Goal: Task Accomplishment & Management: Use online tool/utility

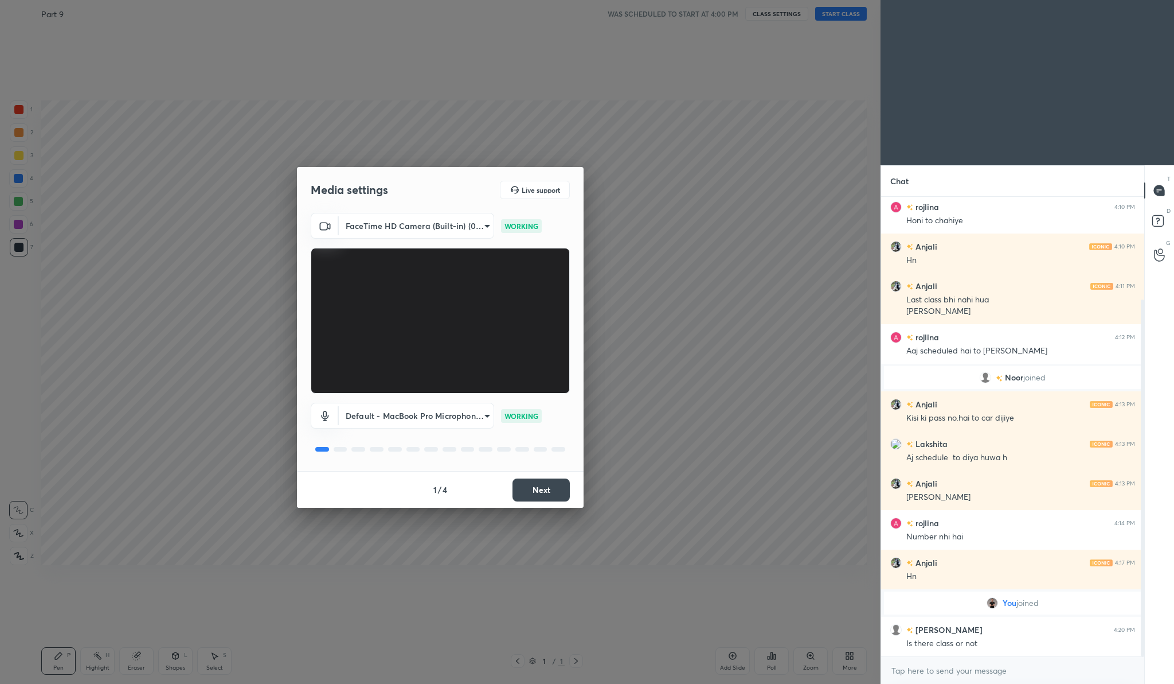
click at [556, 485] on button "Next" at bounding box center [541, 489] width 57 height 23
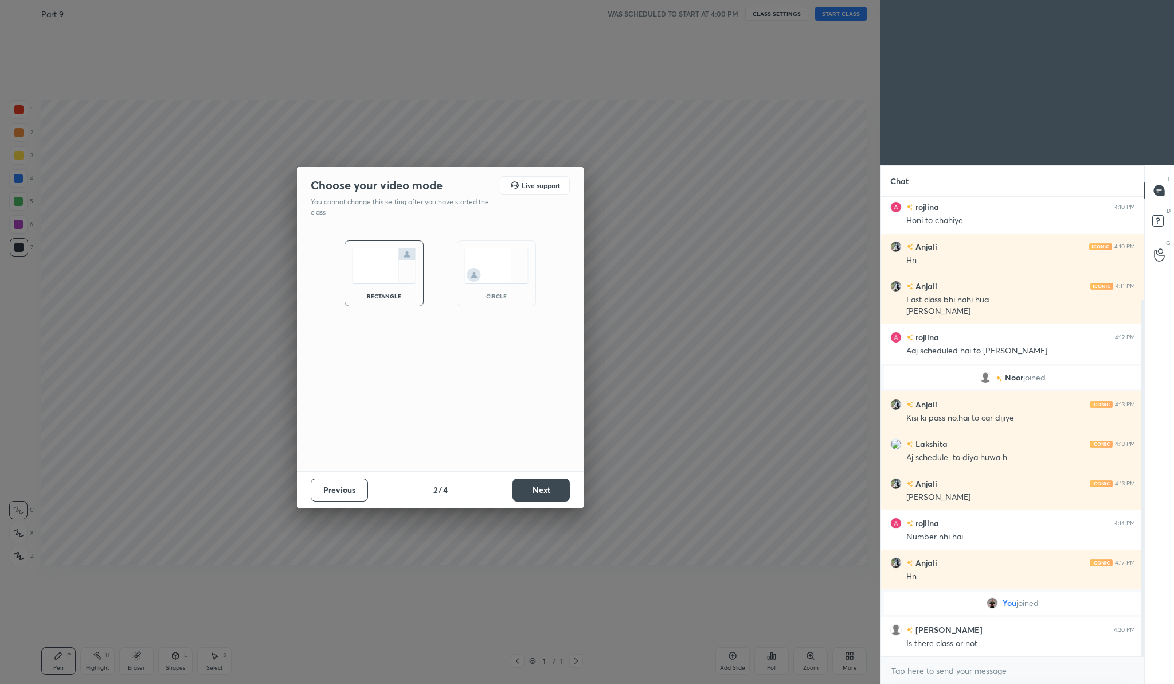
click at [556, 485] on button "Next" at bounding box center [541, 489] width 57 height 23
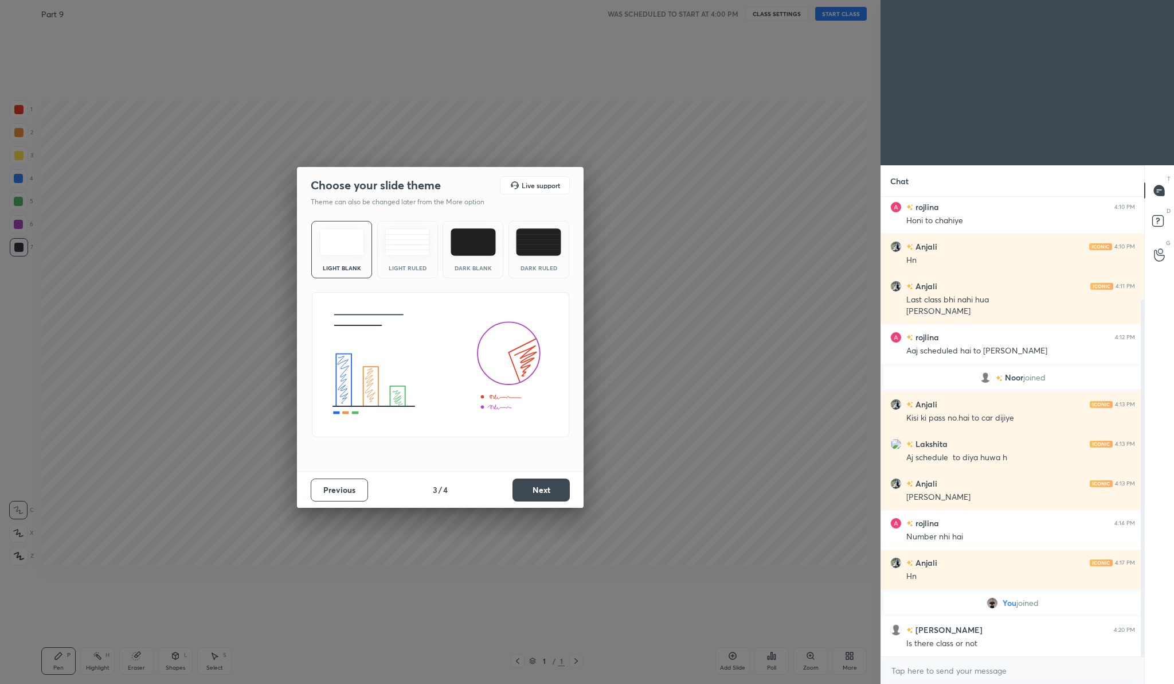
click at [556, 485] on button "Next" at bounding box center [541, 489] width 57 height 23
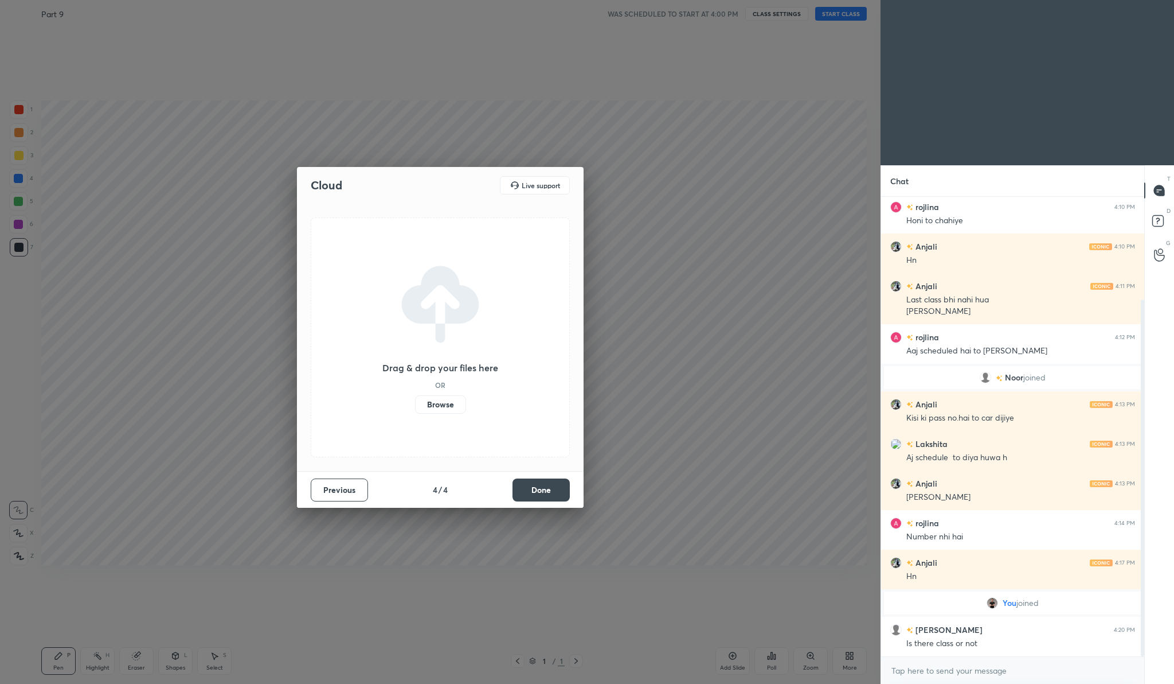
click at [556, 485] on button "Done" at bounding box center [541, 489] width 57 height 23
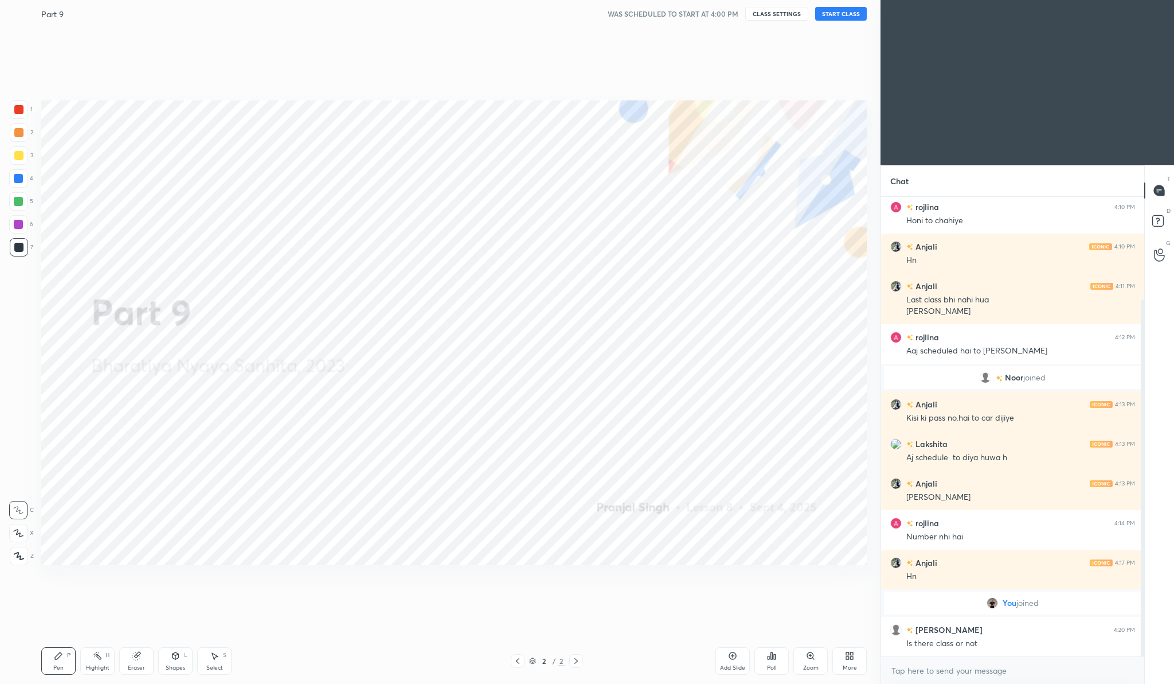
click at [850, 653] on icon at bounding box center [851, 653] width 3 height 3
click at [777, 535] on div "Upload File" at bounding box center [785, 541] width 46 height 28
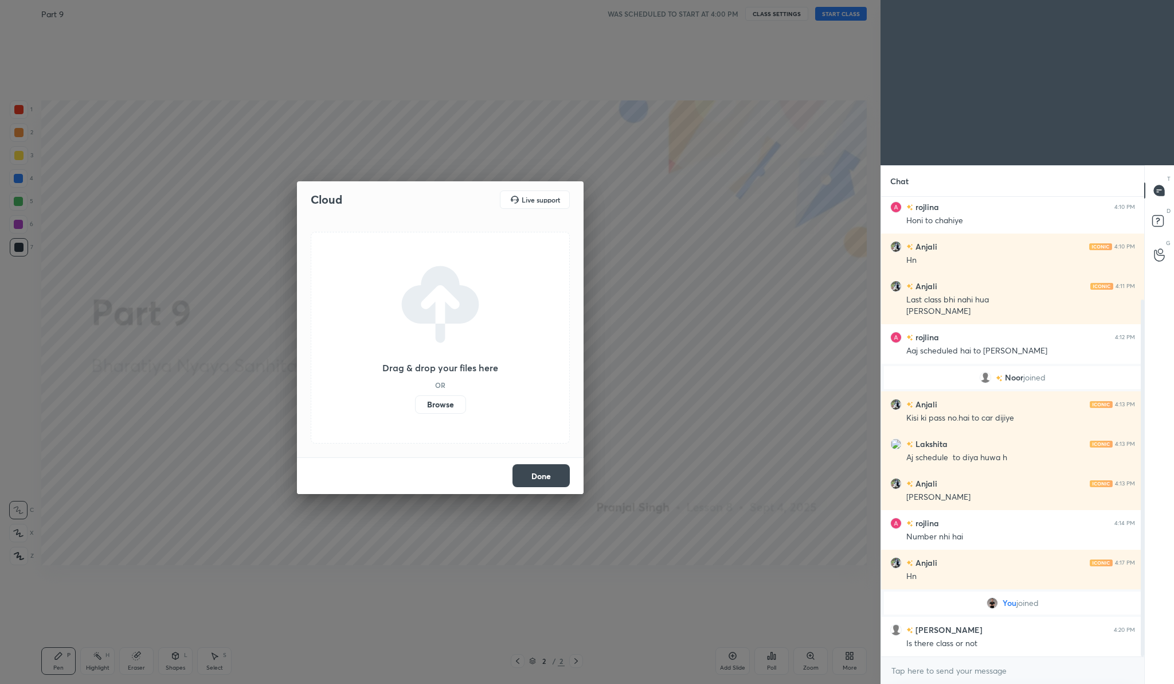
click at [452, 403] on label "Browse" at bounding box center [440, 404] width 51 height 18
click at [415, 403] on input "Browse" at bounding box center [415, 404] width 0 height 18
click at [532, 486] on button "Done" at bounding box center [541, 475] width 57 height 23
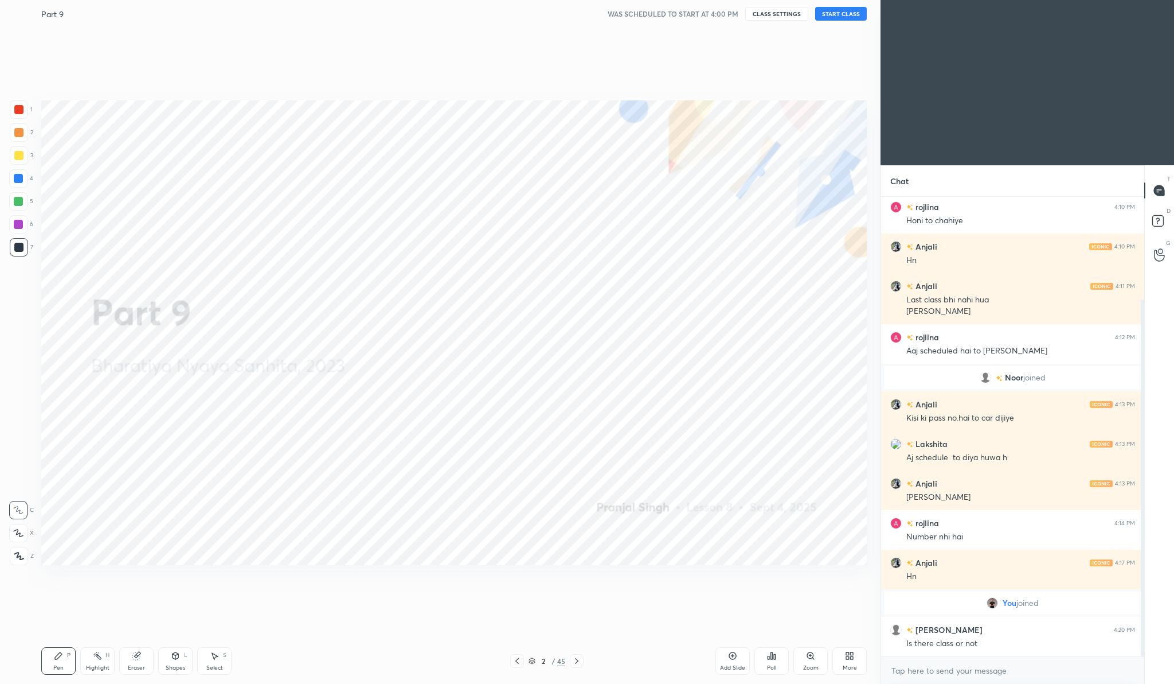
click at [853, 8] on button "START CLASS" at bounding box center [841, 14] width 52 height 14
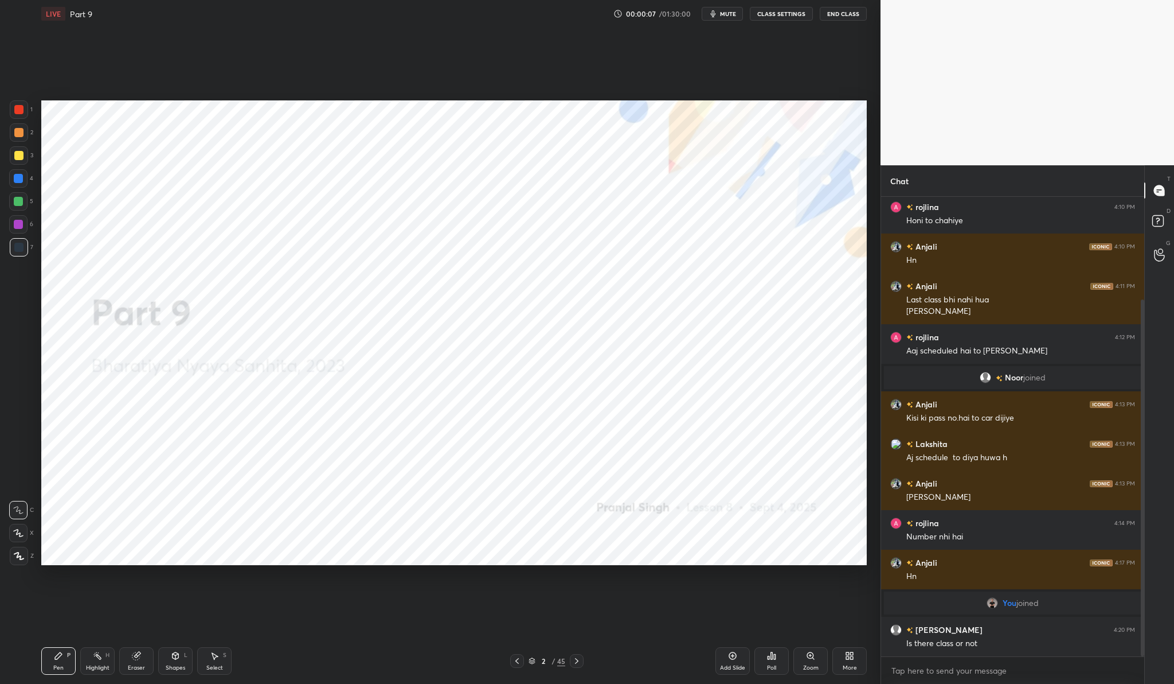
scroll to position [172, 0]
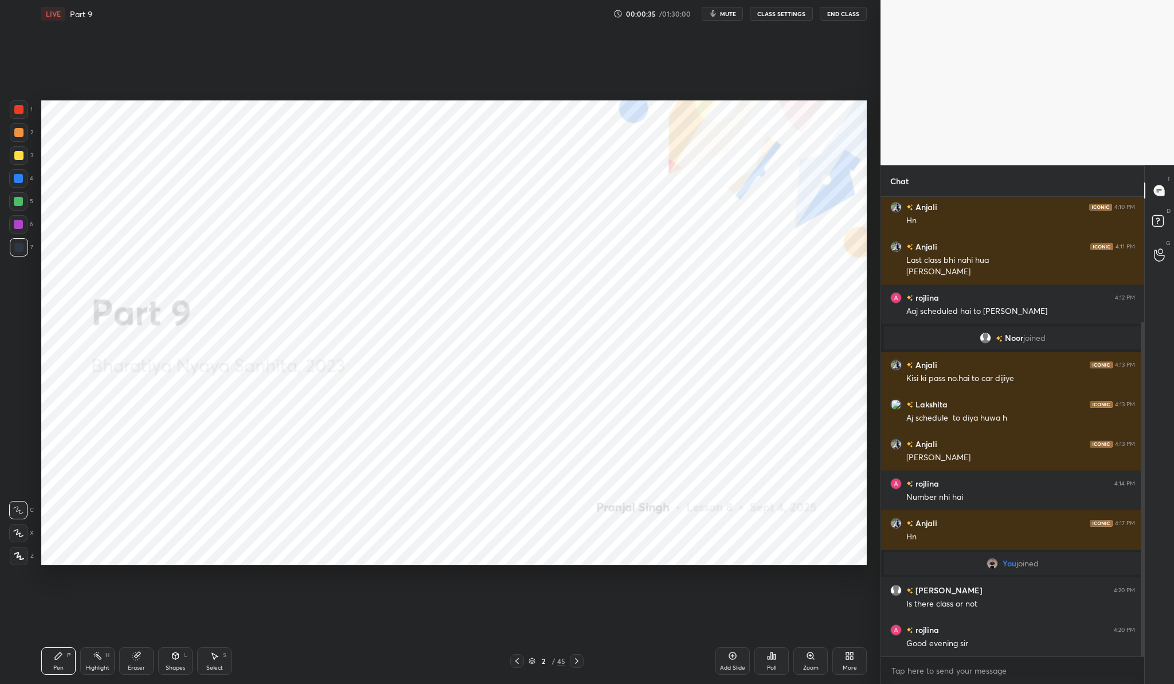
click at [840, 11] on button "End Class" at bounding box center [843, 14] width 47 height 14
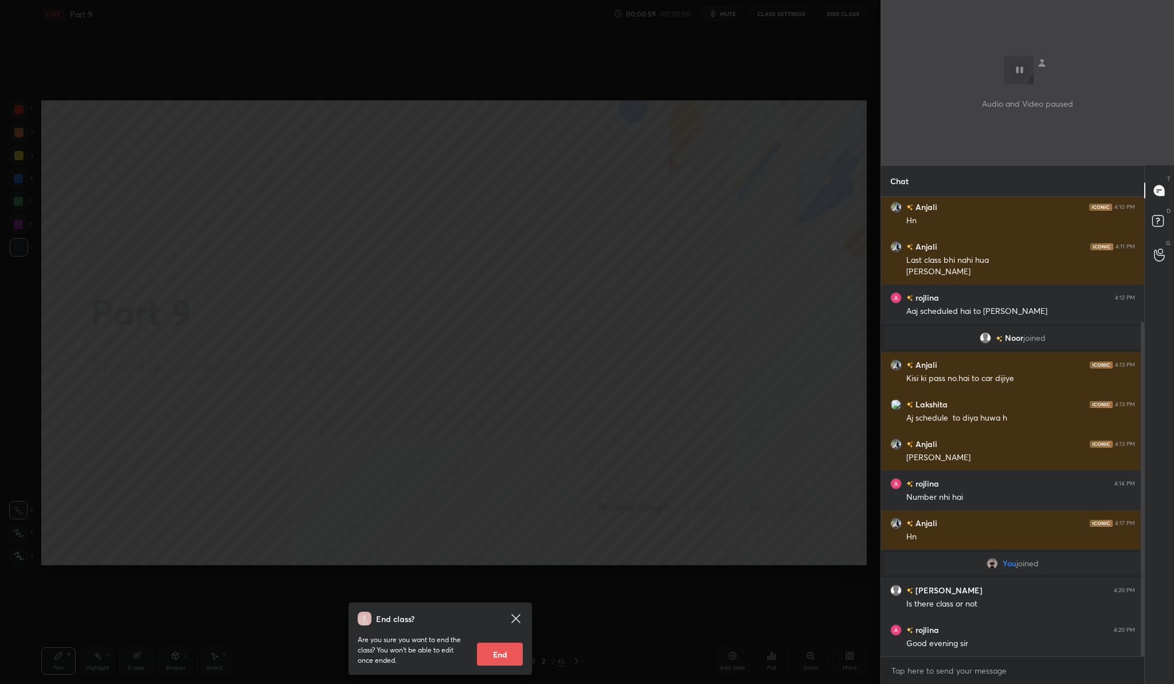
click at [519, 616] on icon at bounding box center [516, 618] width 14 height 14
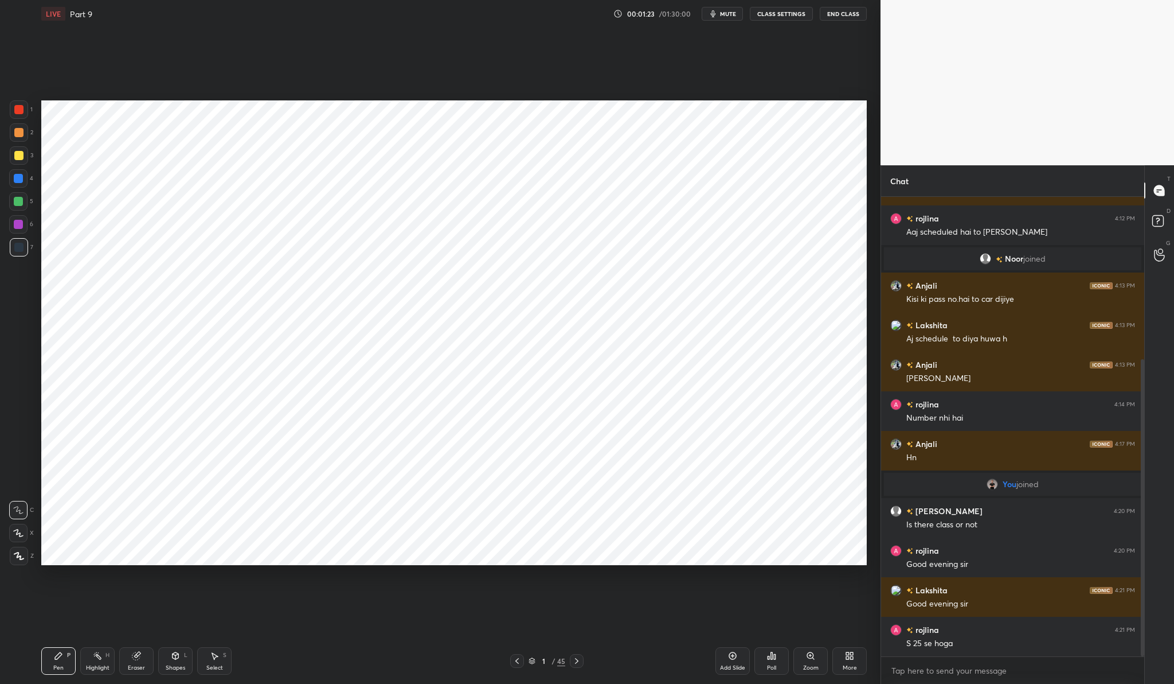
scroll to position [291, 0]
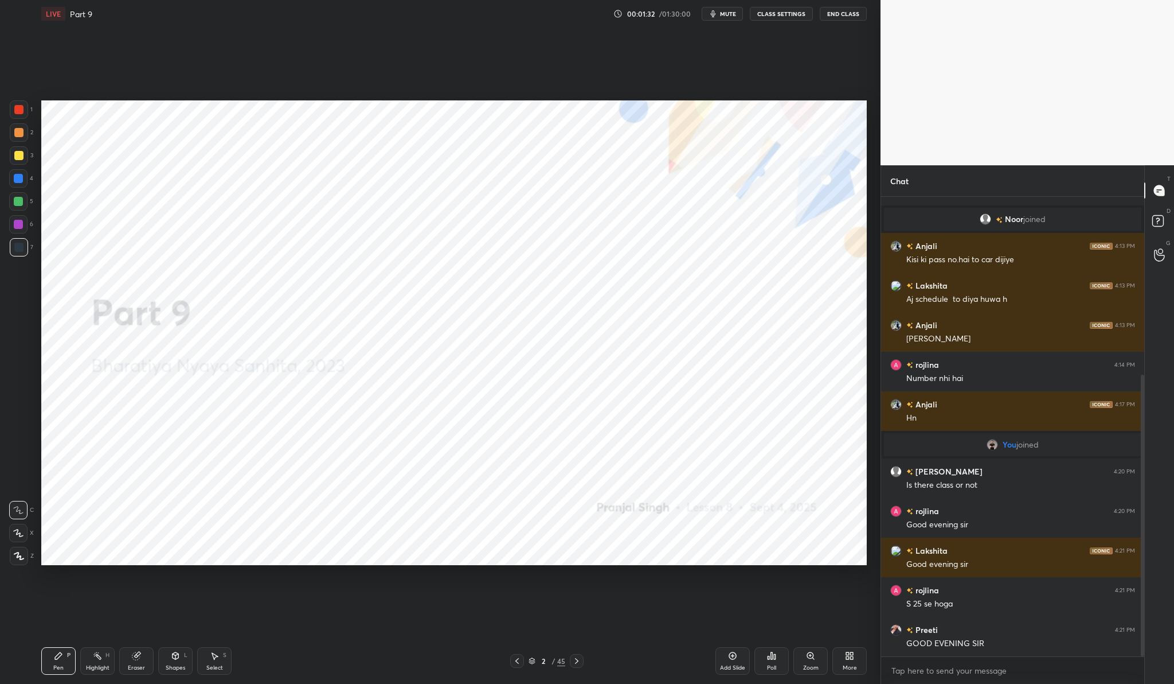
click at [24, 109] on div at bounding box center [19, 109] width 18 height 18
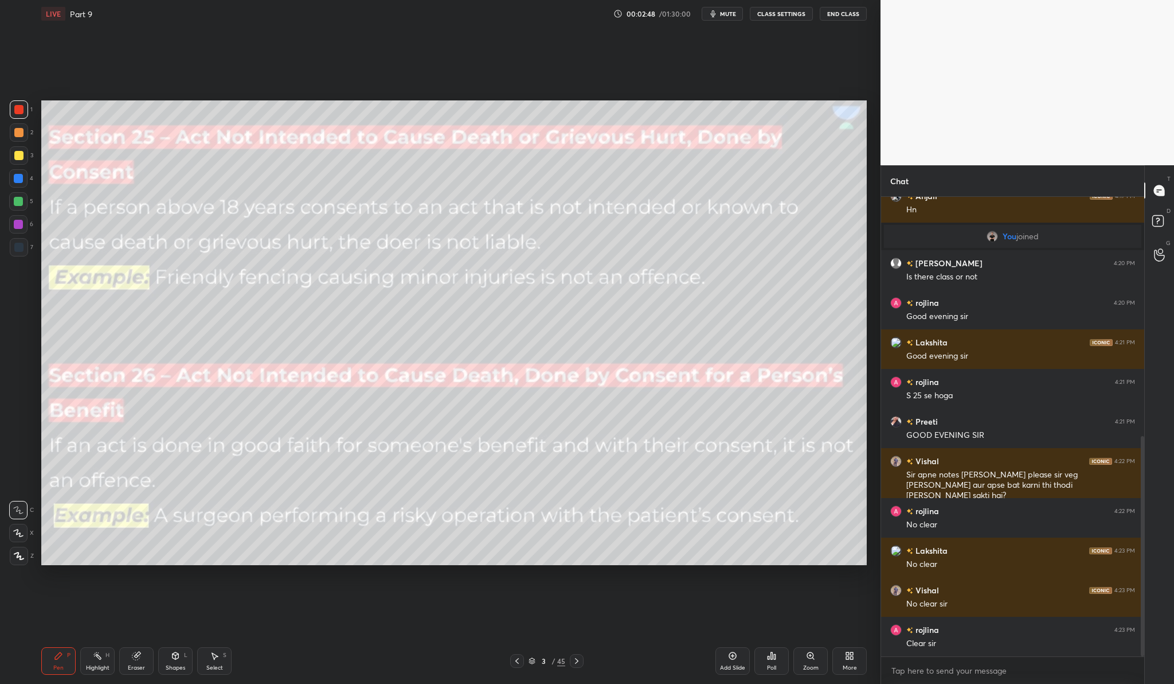
scroll to position [538, 0]
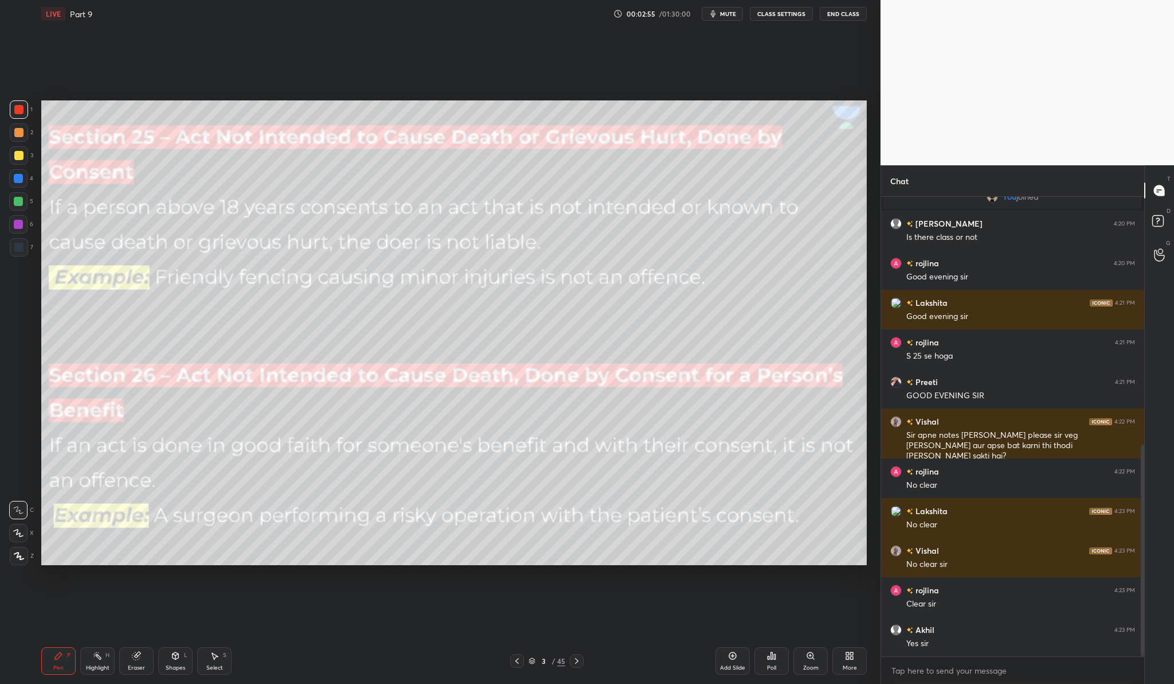
click at [21, 158] on div at bounding box center [18, 155] width 9 height 9
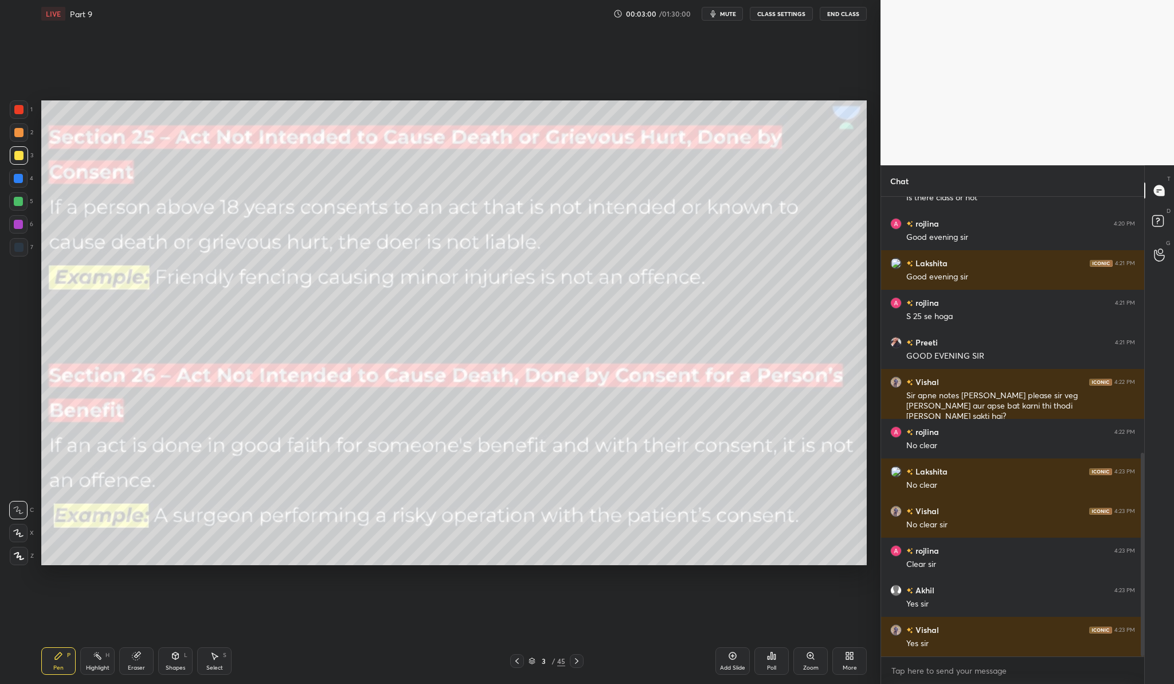
drag, startPoint x: 23, startPoint y: 556, endPoint x: 21, endPoint y: 550, distance: 6.2
click at [23, 556] on icon at bounding box center [19, 556] width 10 height 8
click at [736, 648] on div "Add Slide" at bounding box center [733, 661] width 34 height 28
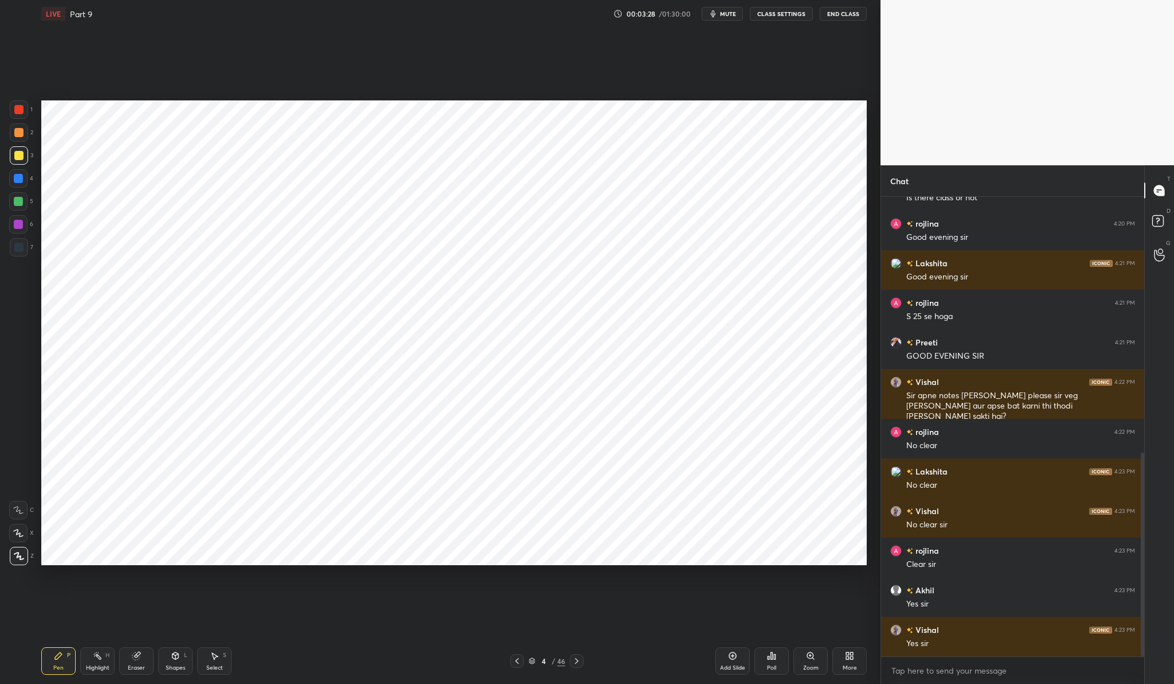
click at [25, 111] on div at bounding box center [19, 109] width 18 height 18
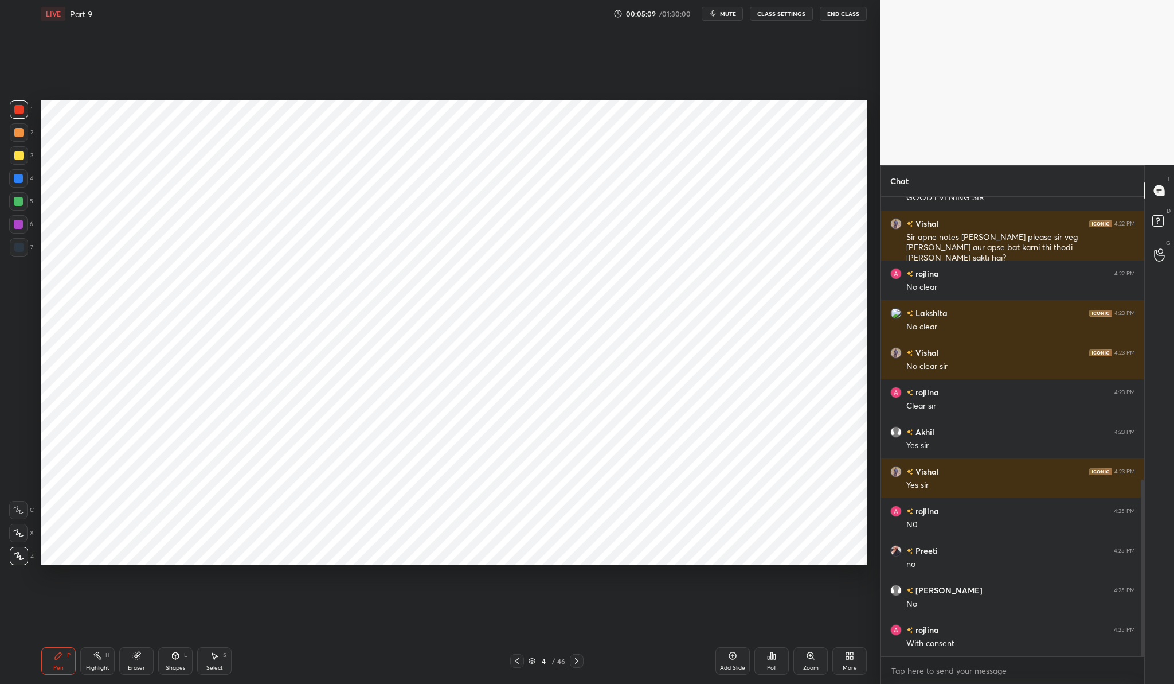
scroll to position [776, 0]
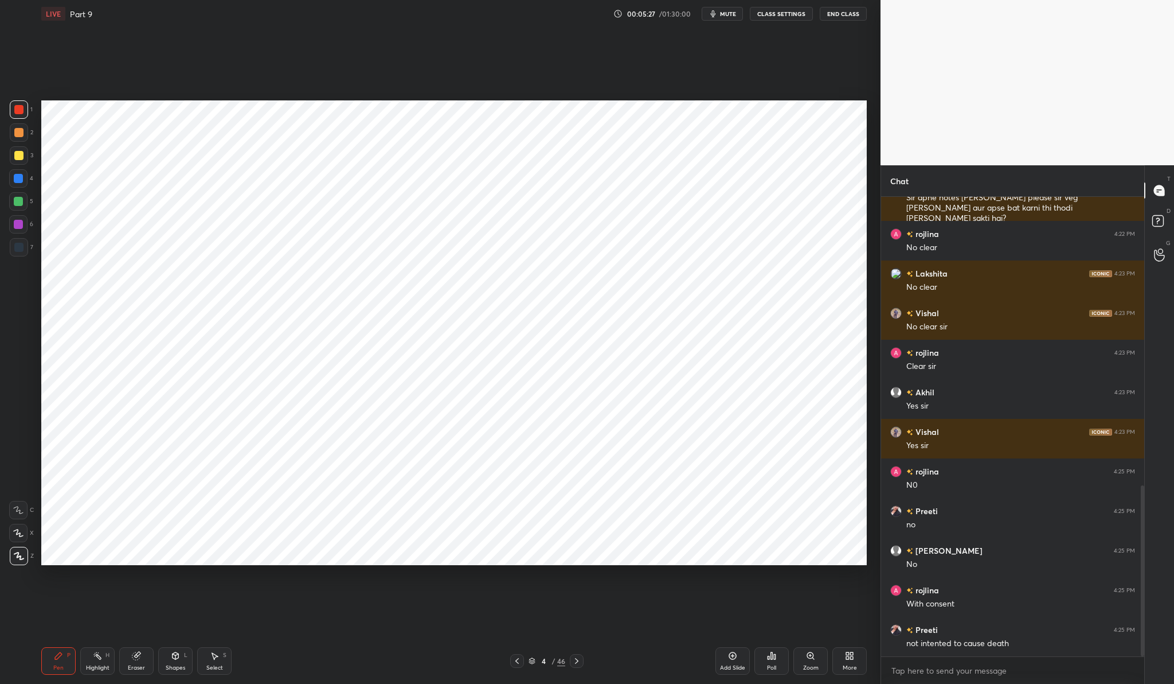
click at [732, 656] on icon at bounding box center [732, 655] width 9 height 9
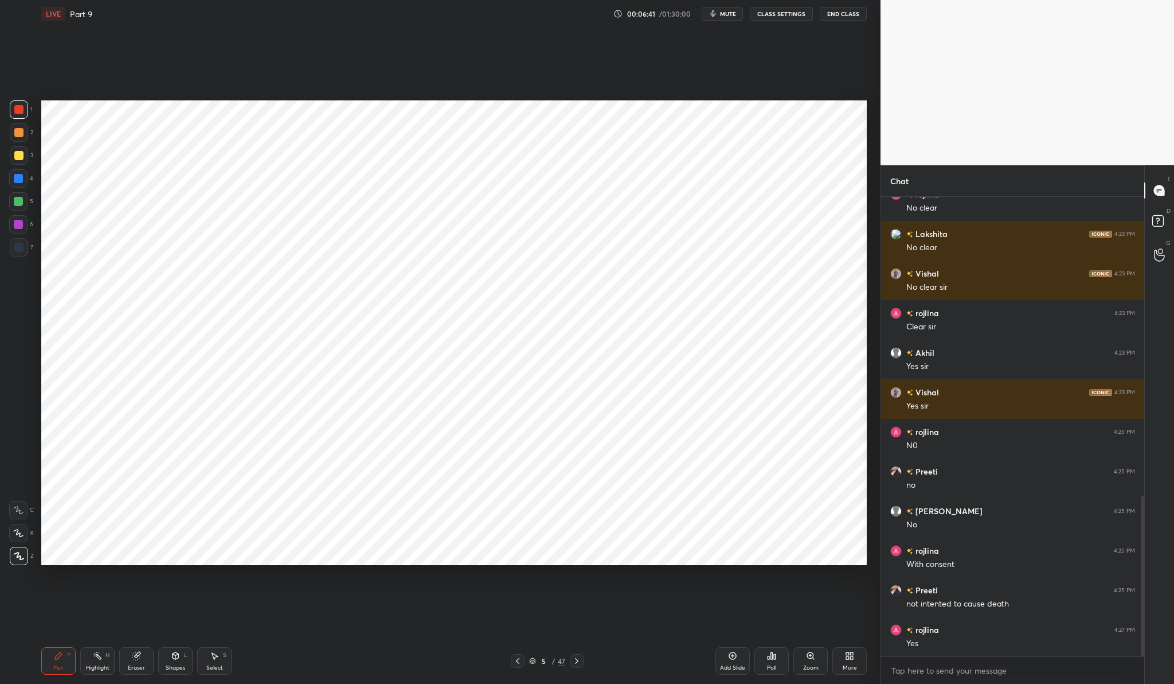
scroll to position [855, 0]
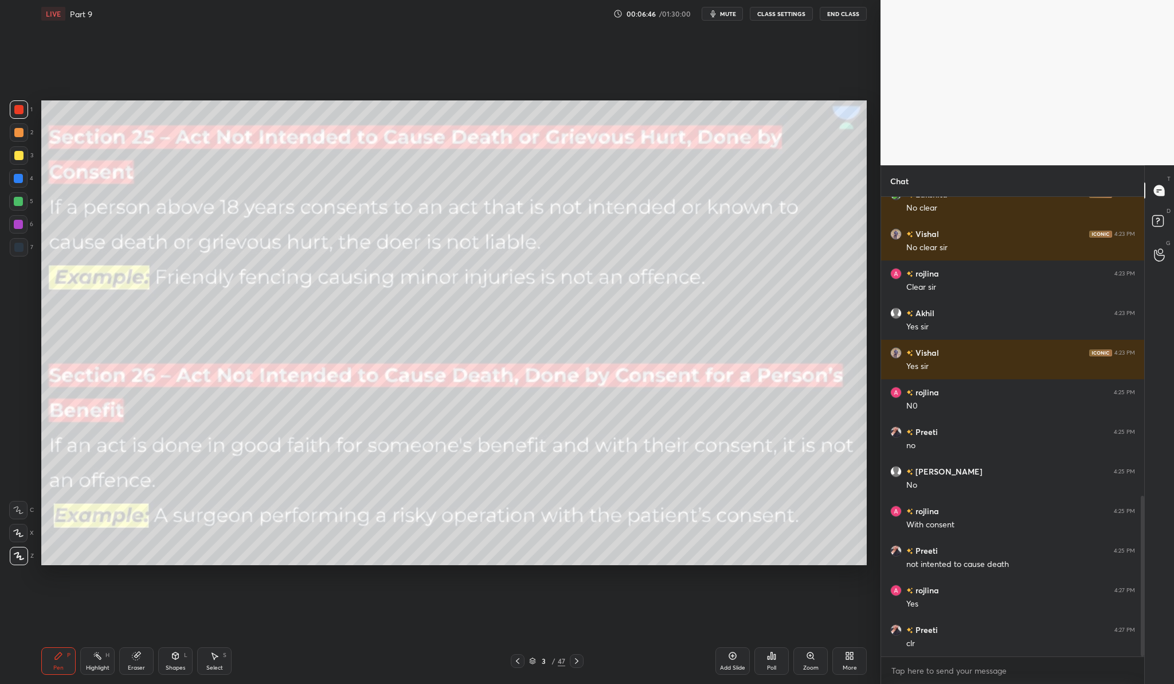
click at [19, 202] on div at bounding box center [18, 201] width 9 height 9
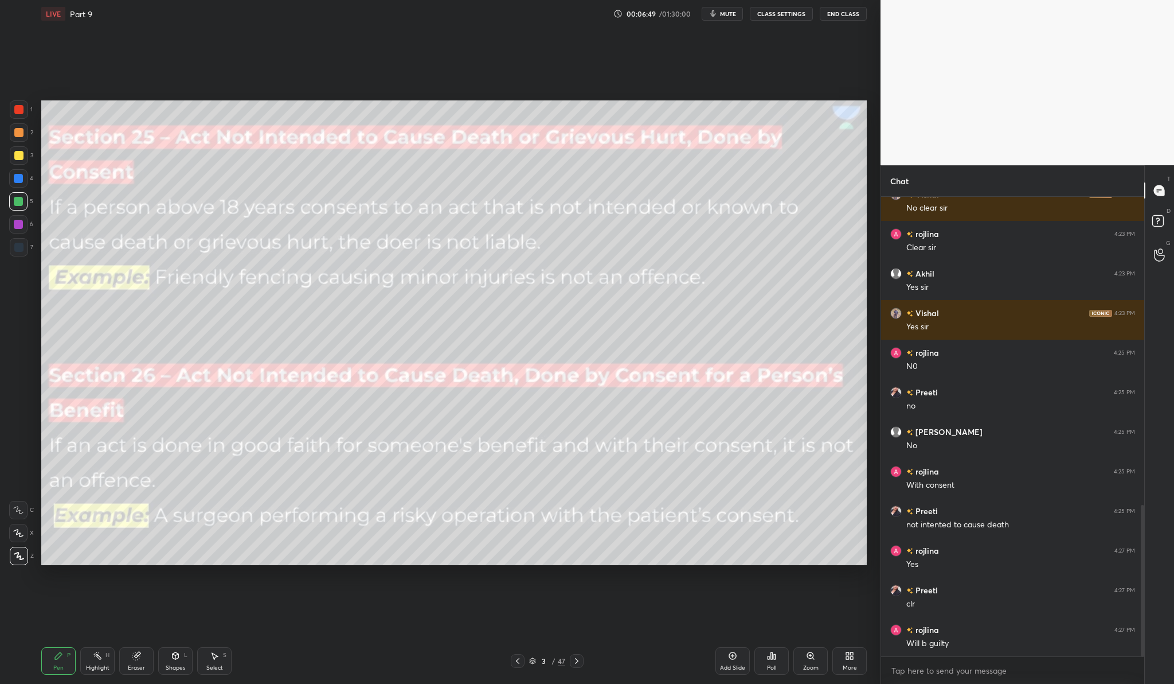
scroll to position [934, 0]
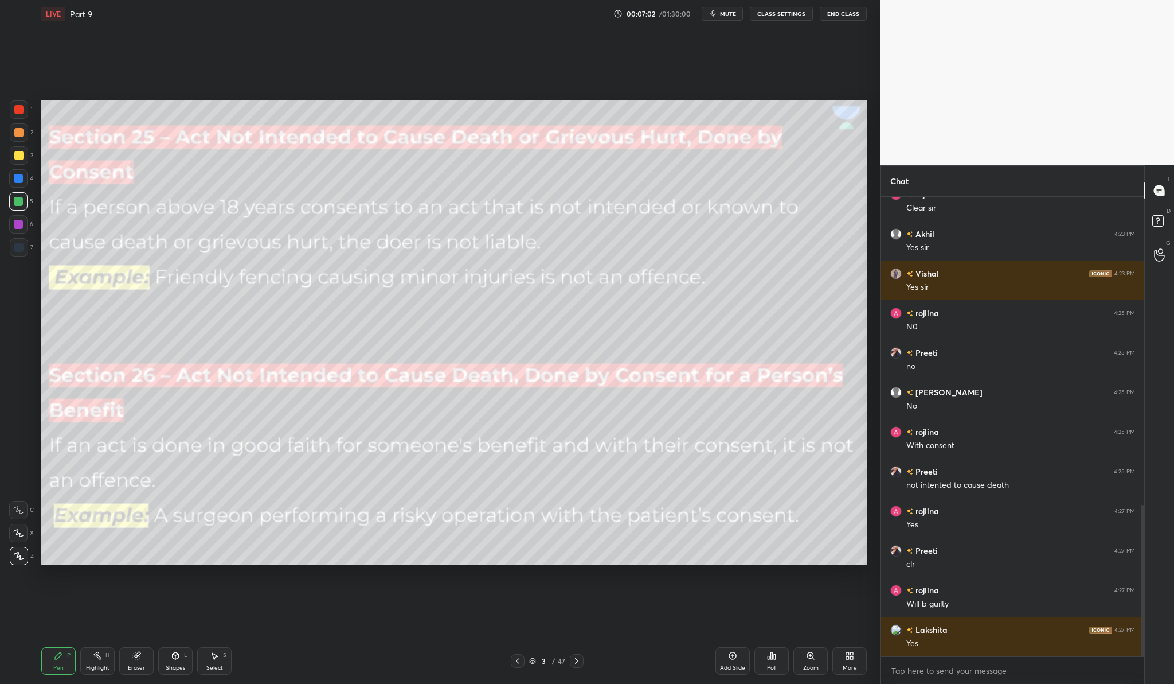
click at [724, 653] on div "Add Slide" at bounding box center [733, 661] width 34 height 28
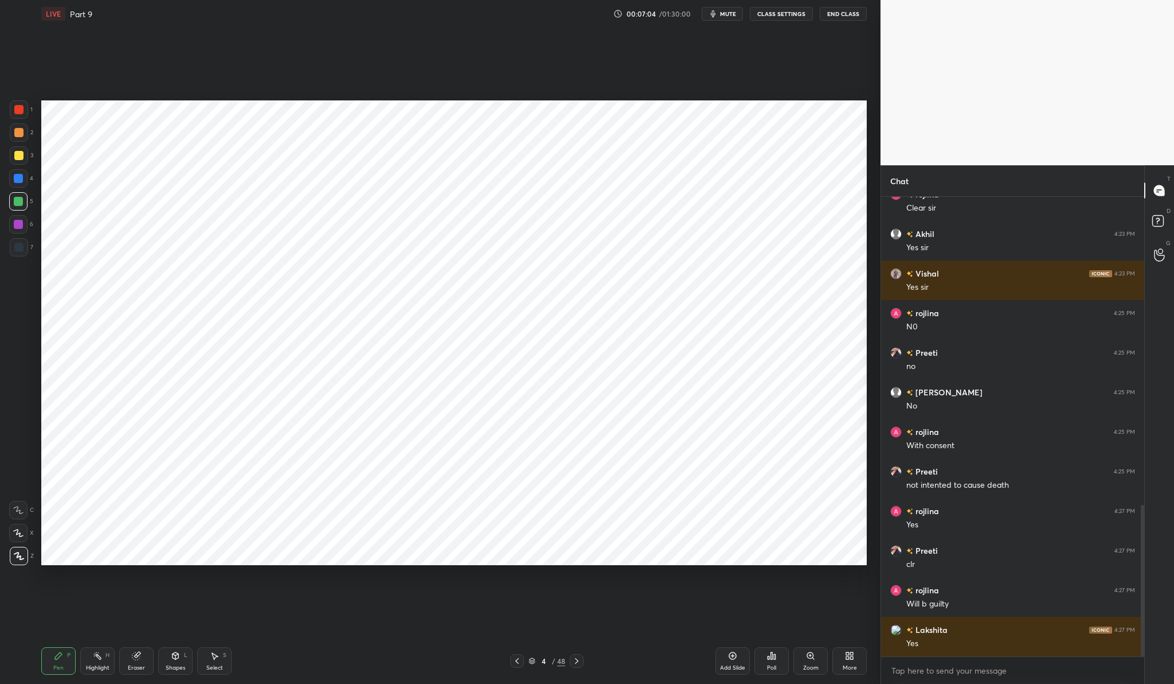
click at [16, 108] on div at bounding box center [18, 109] width 9 height 9
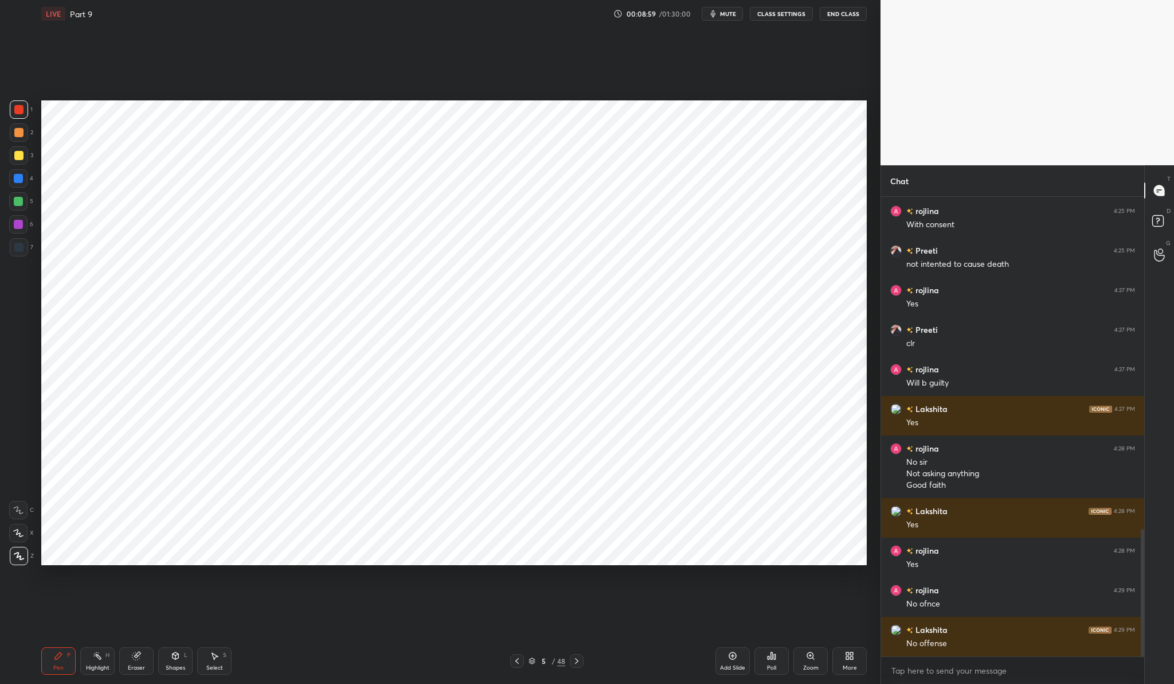
scroll to position [1195, 0]
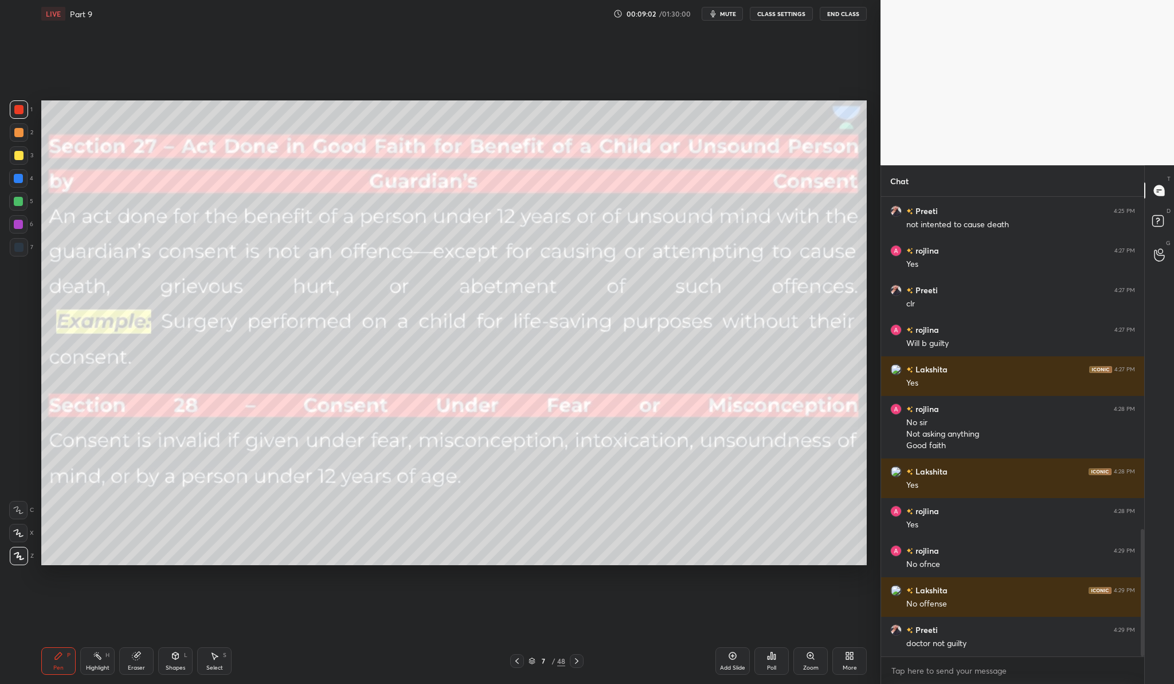
click at [22, 155] on div at bounding box center [18, 155] width 9 height 9
click at [747, 655] on div "Add Slide" at bounding box center [733, 661] width 34 height 28
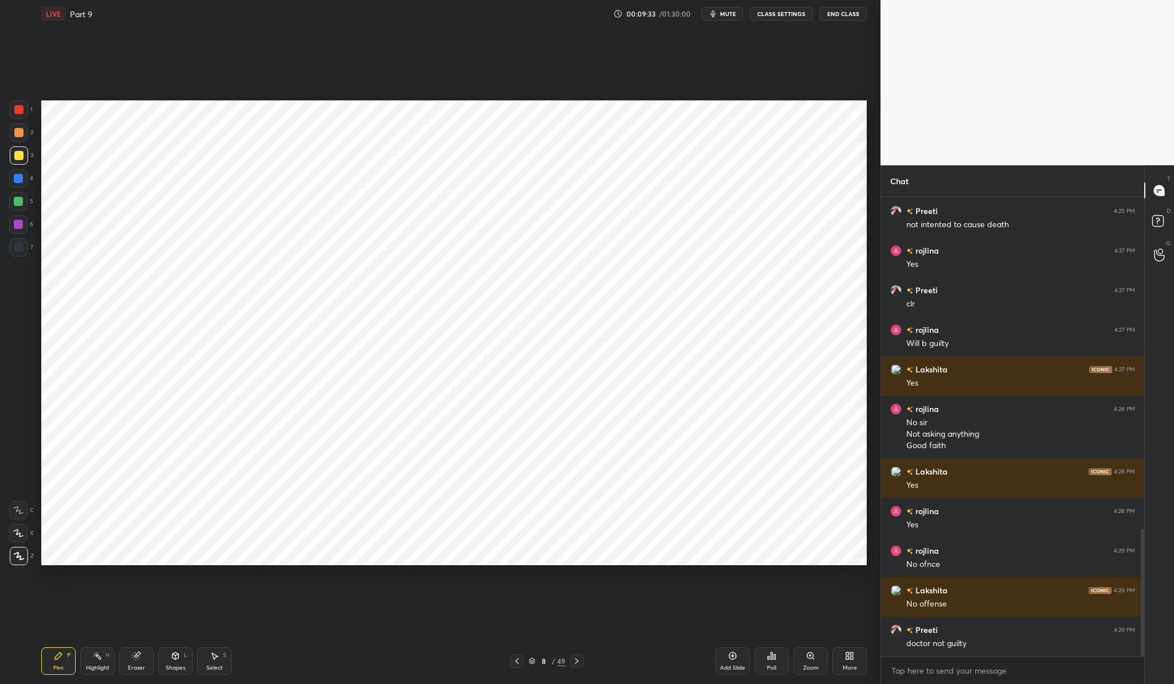
click at [16, 103] on div at bounding box center [19, 109] width 18 height 18
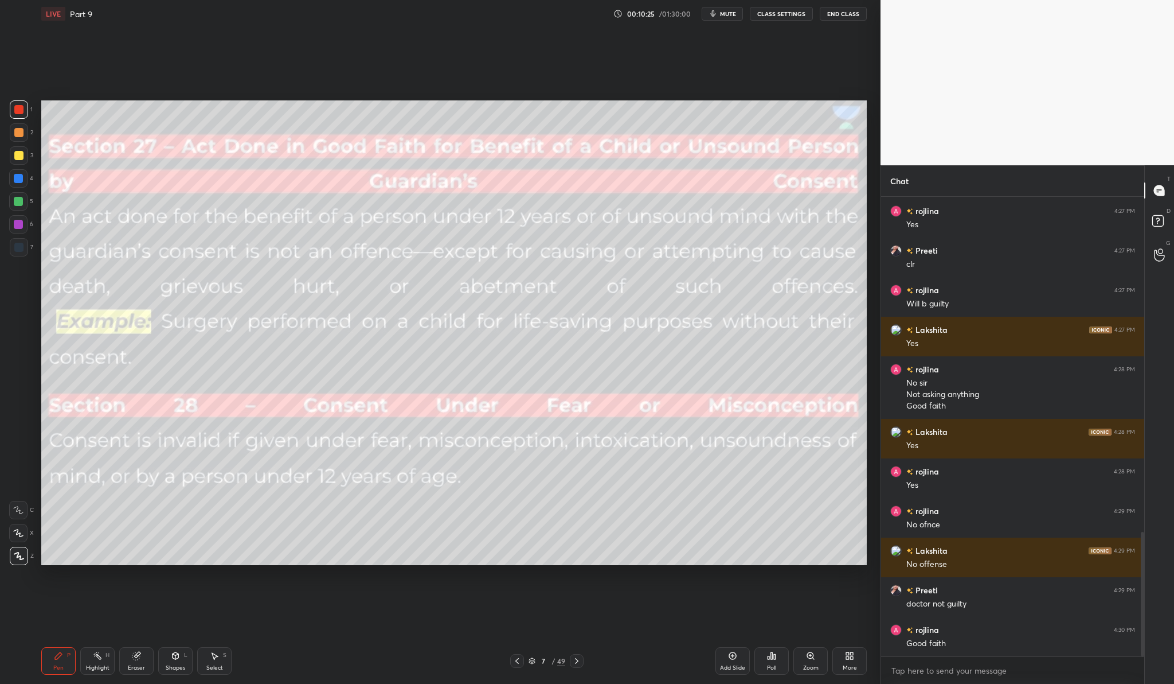
click at [19, 155] on div at bounding box center [18, 155] width 9 height 9
click at [746, 657] on div "Add Slide" at bounding box center [733, 661] width 34 height 28
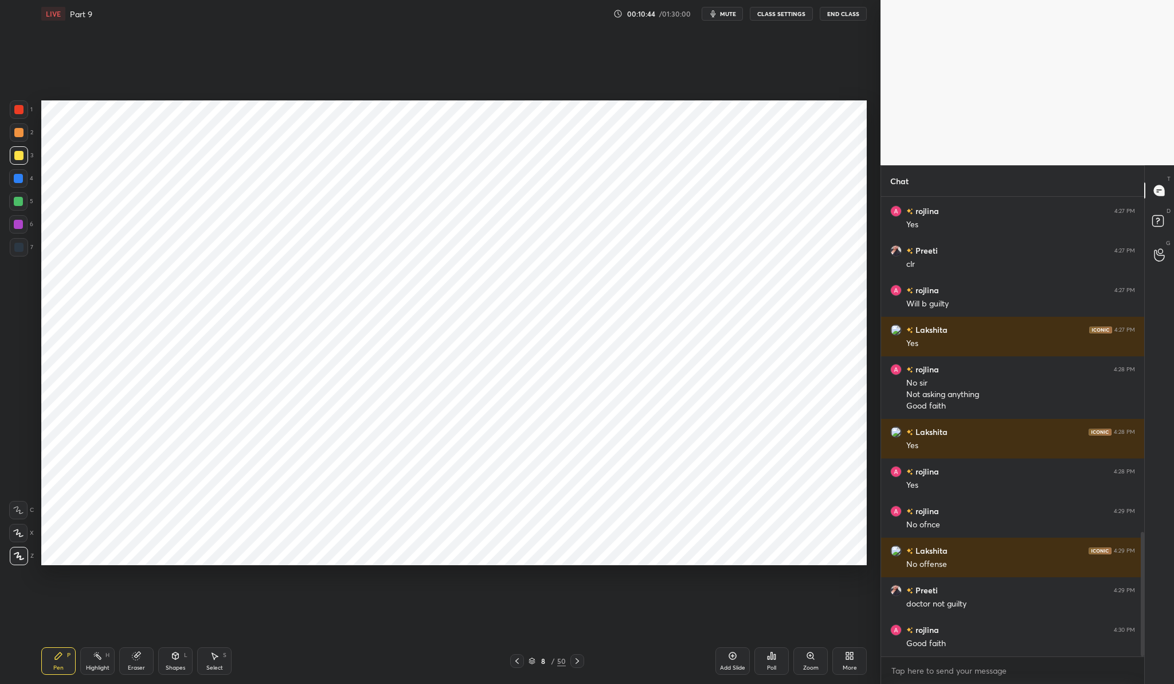
click at [15, 108] on div at bounding box center [18, 109] width 9 height 9
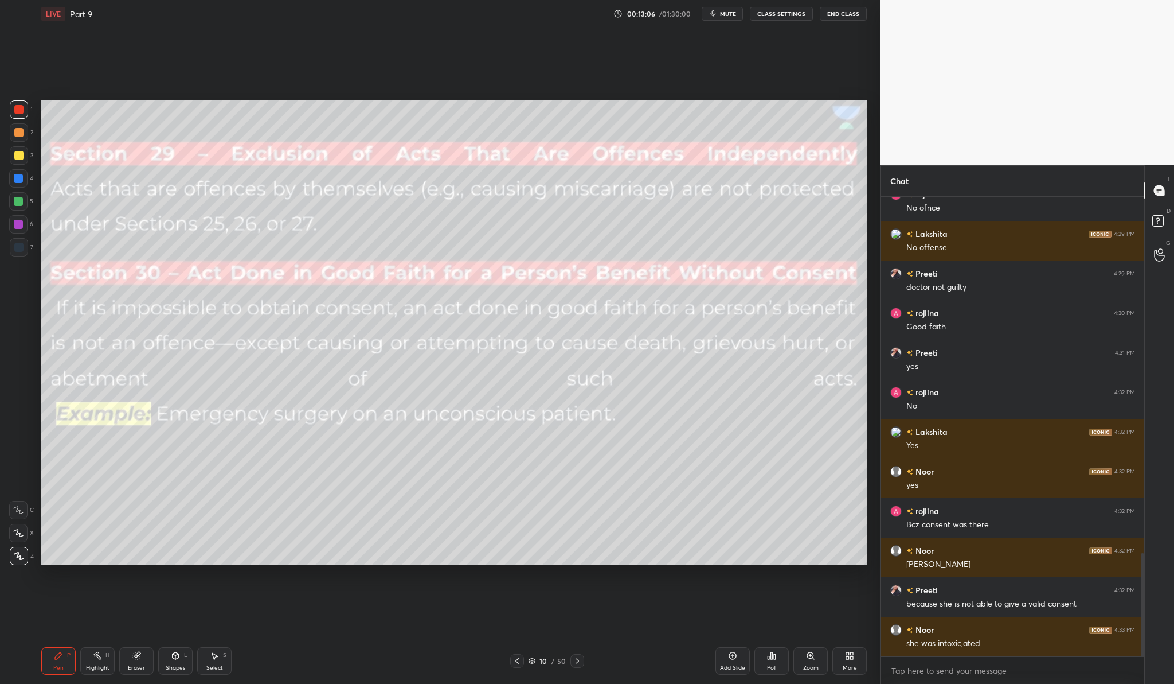
scroll to position [1590, 0]
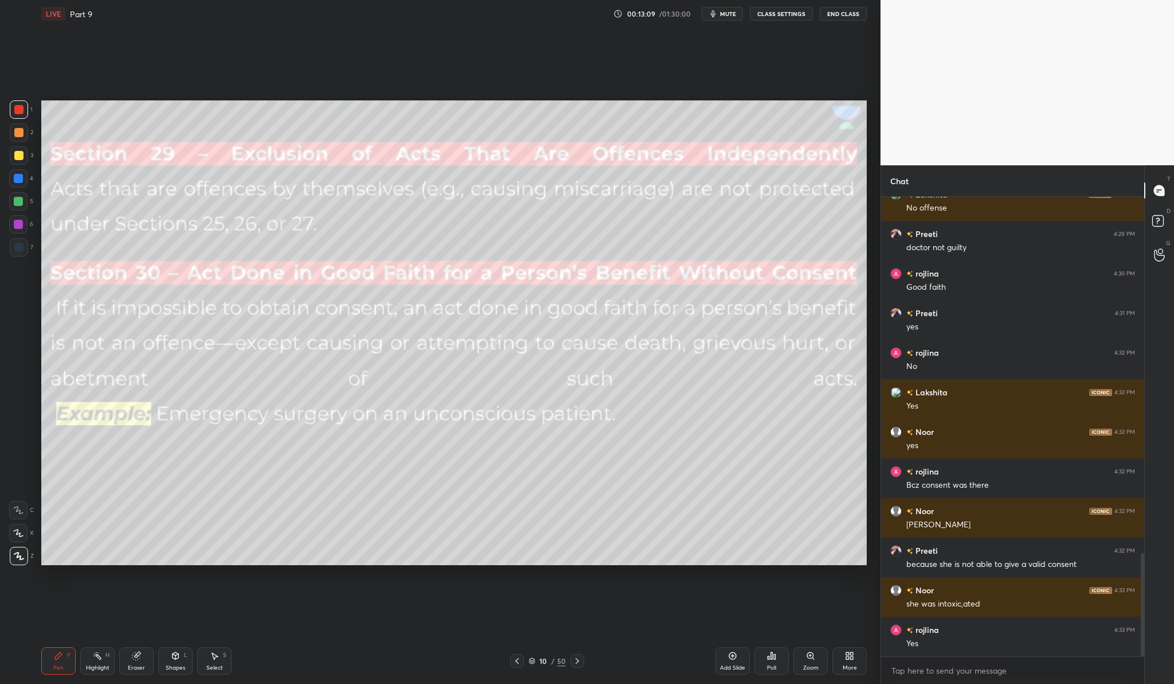
click at [21, 158] on div at bounding box center [18, 155] width 9 height 9
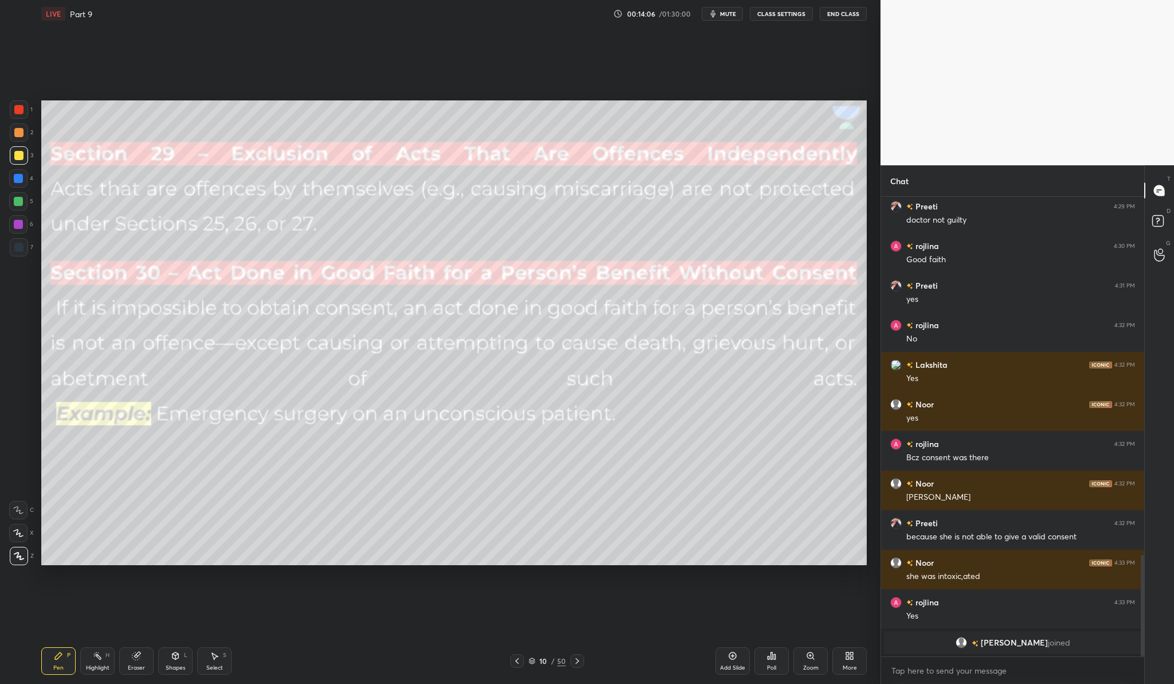
click at [838, 13] on button "End Class" at bounding box center [843, 14] width 47 height 14
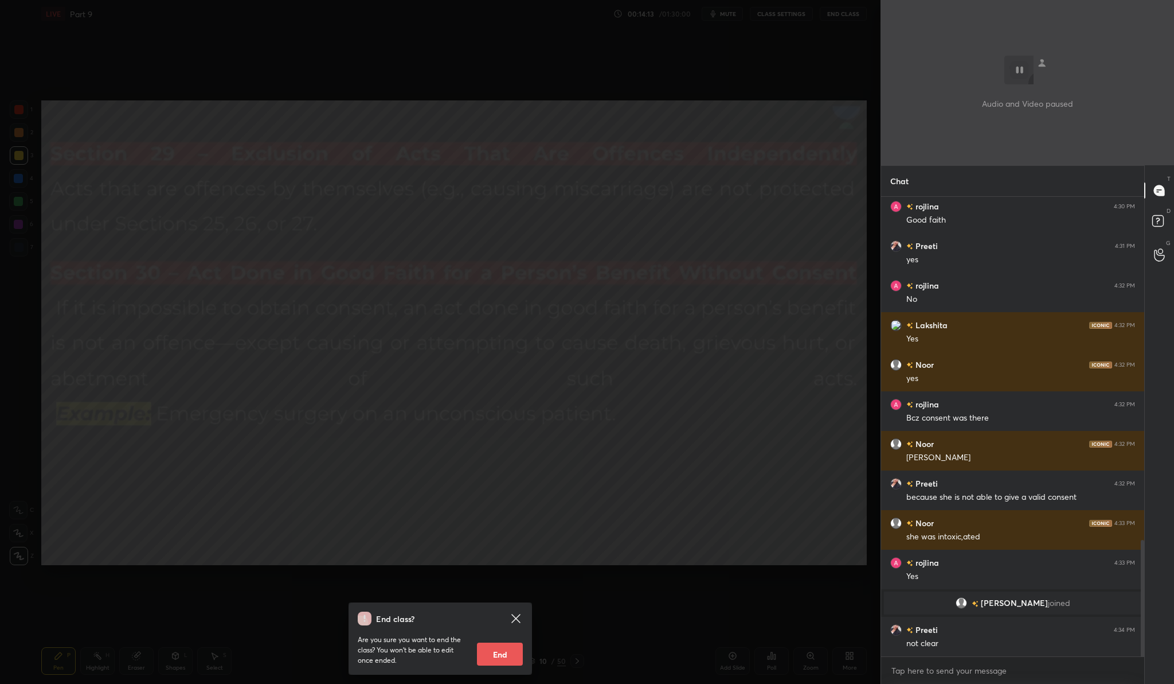
scroll to position [1355, 0]
click at [517, 622] on icon at bounding box center [516, 618] width 14 height 14
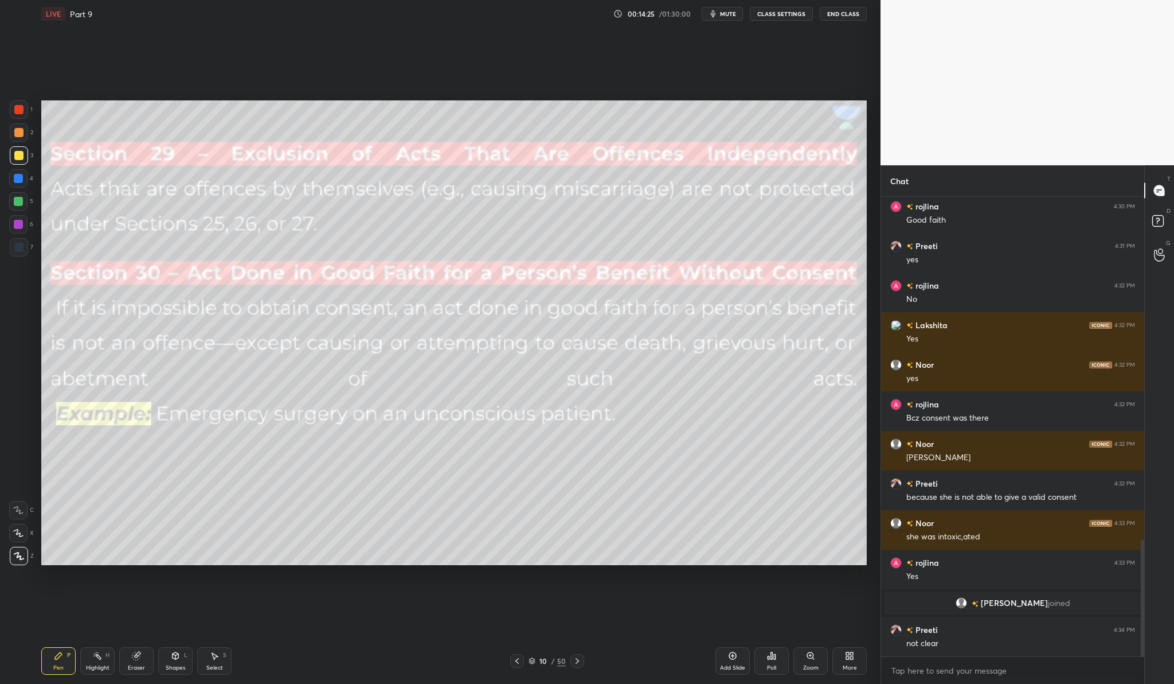
click at [733, 661] on div "Add Slide" at bounding box center [733, 661] width 34 height 28
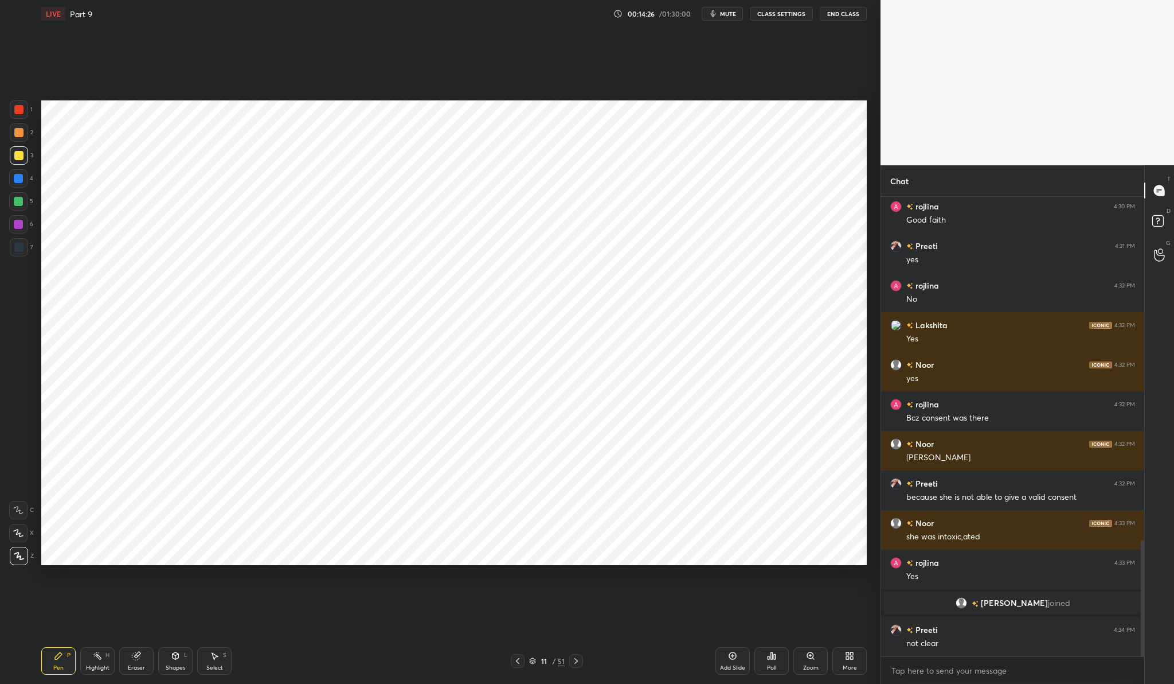
click at [25, 114] on div at bounding box center [19, 109] width 18 height 18
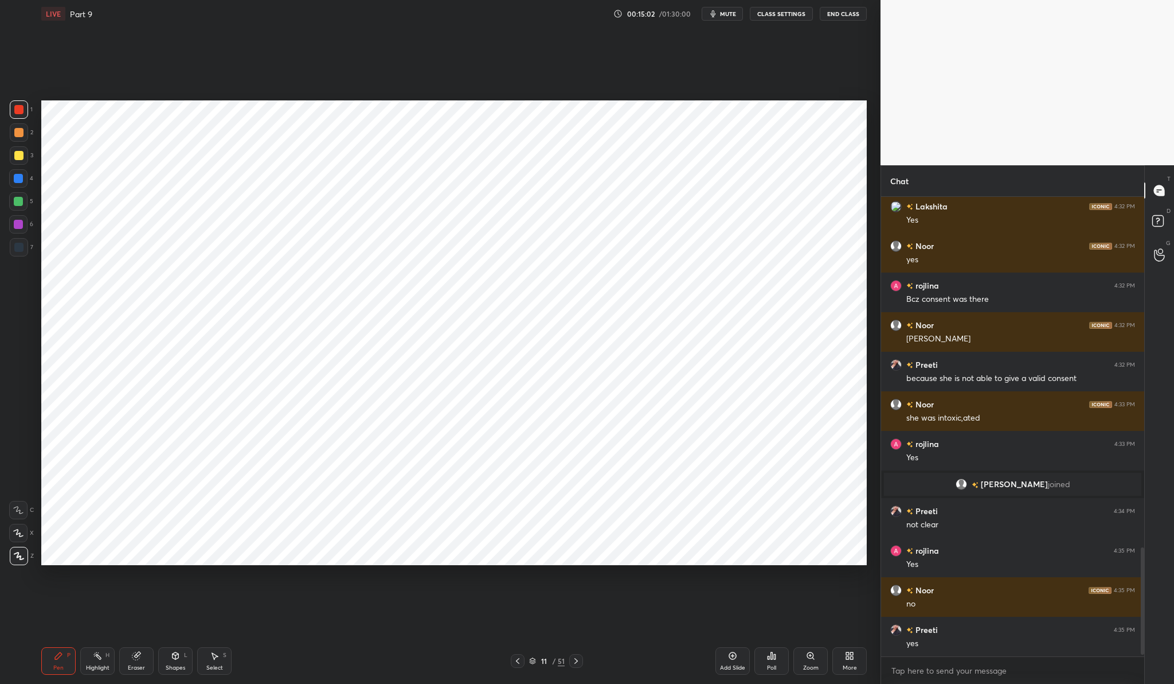
scroll to position [1513, 0]
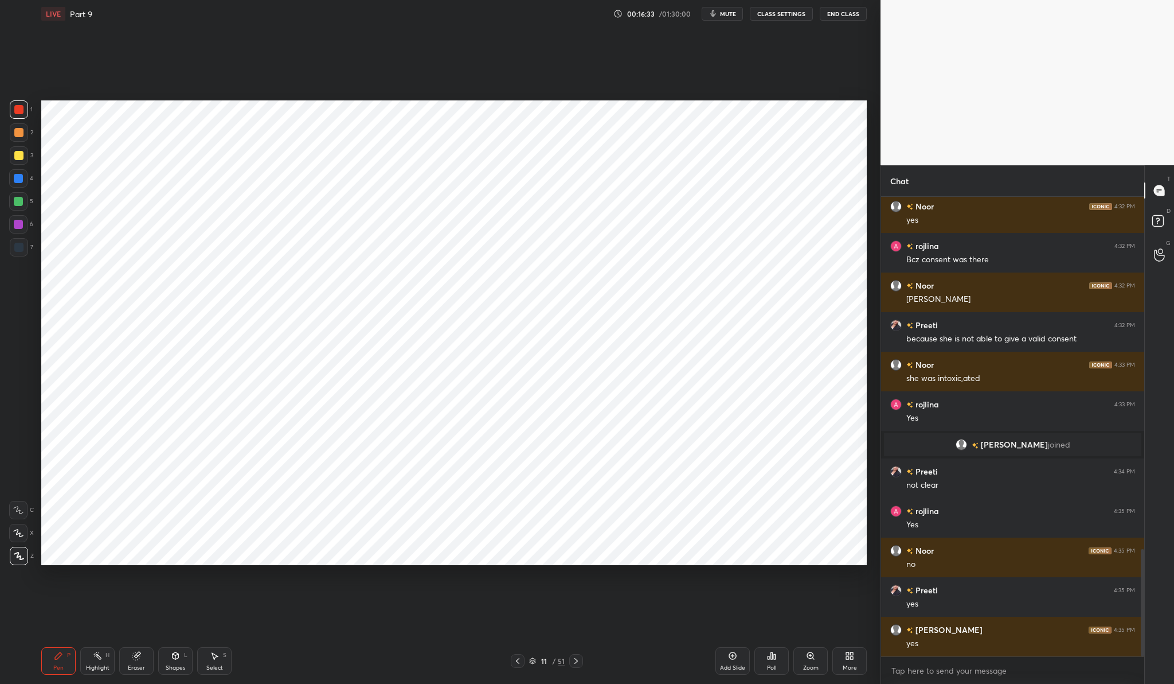
click at [729, 665] on div "Add Slide" at bounding box center [732, 668] width 25 height 6
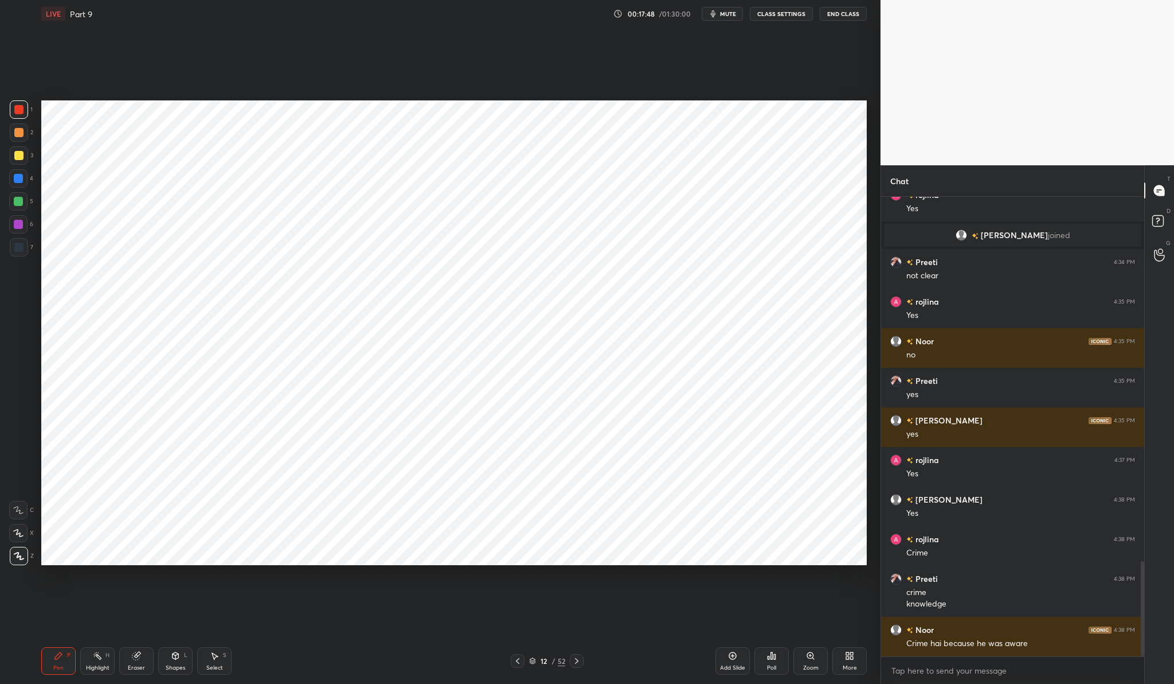
scroll to position [1762, 0]
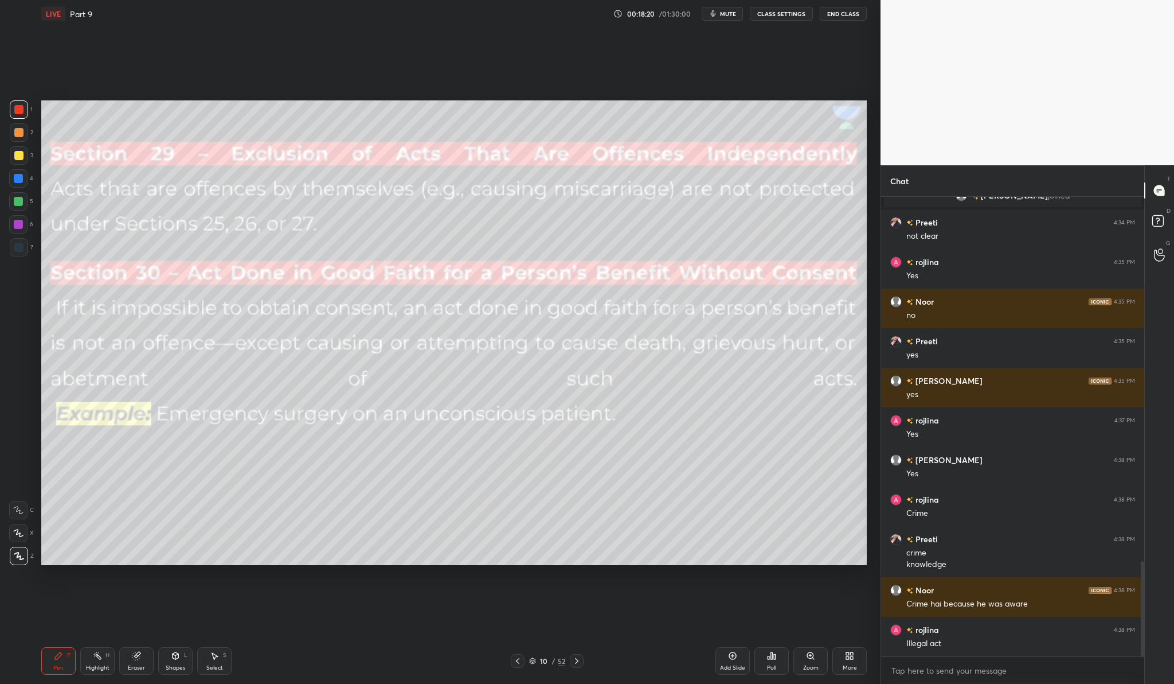
click at [746, 662] on div "Add Slide" at bounding box center [733, 661] width 34 height 28
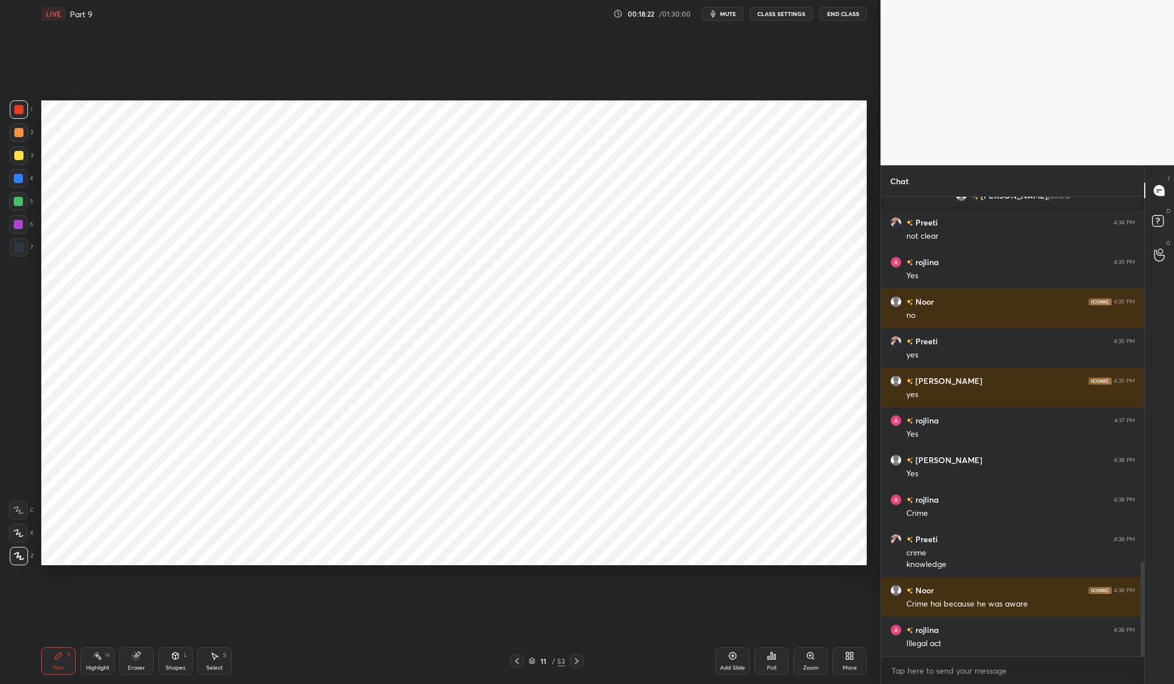
click at [24, 222] on div at bounding box center [18, 224] width 18 height 18
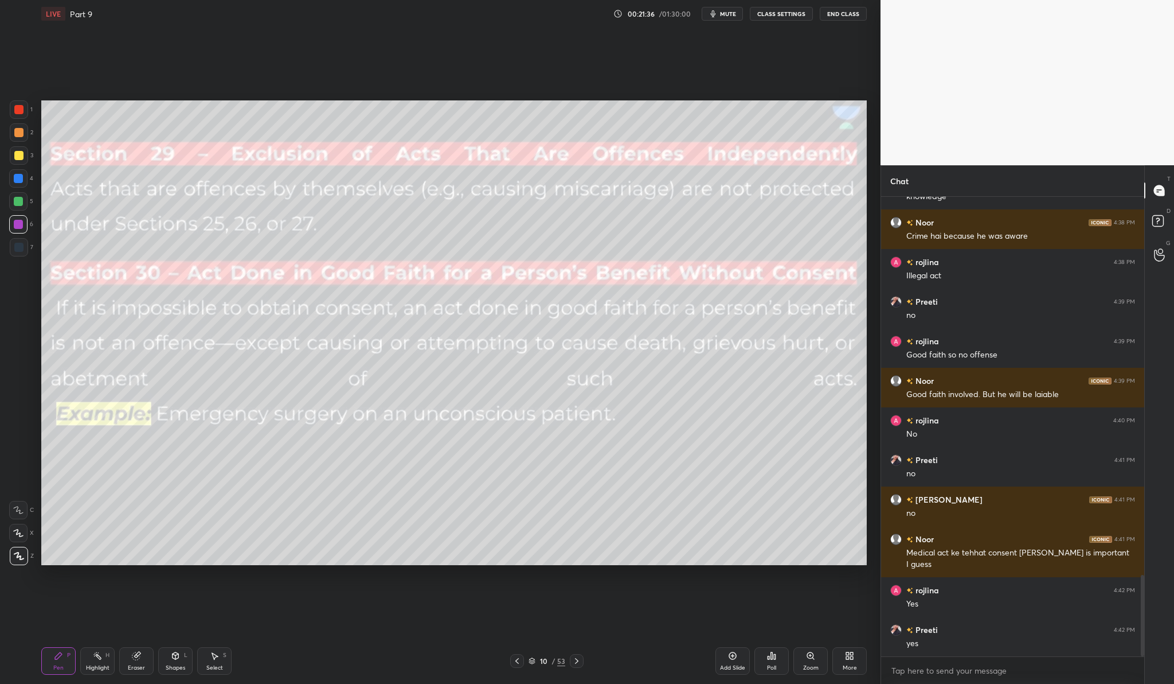
scroll to position [2169, 0]
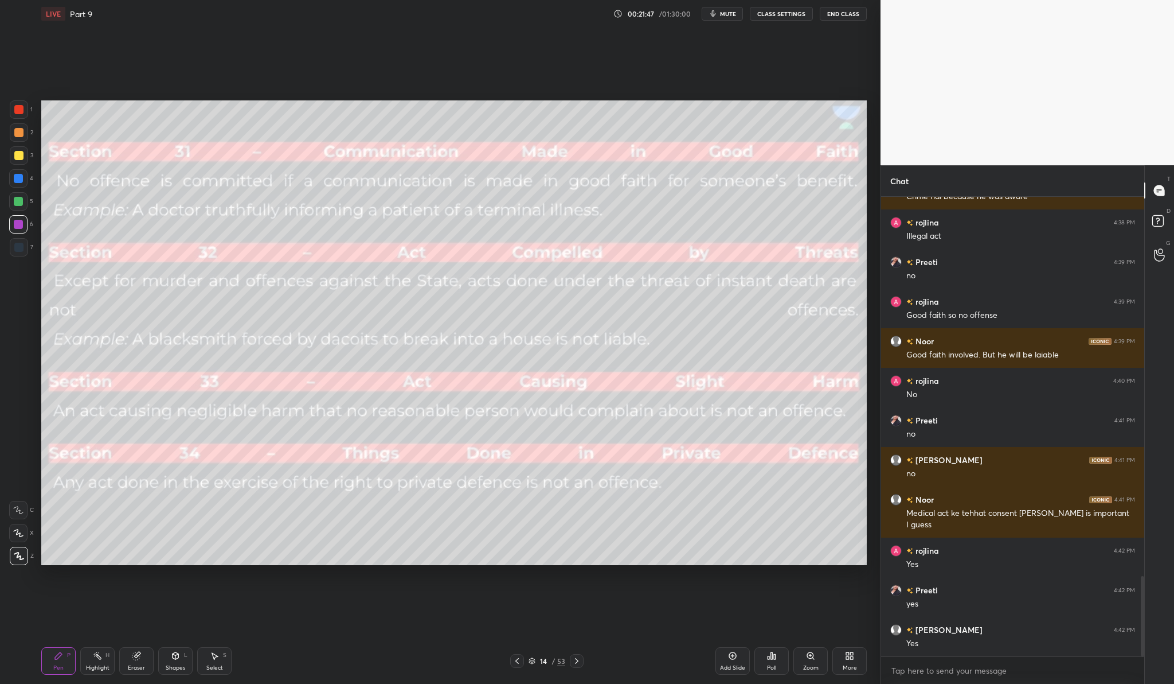
click at [26, 158] on div "3" at bounding box center [22, 155] width 24 height 18
click at [733, 669] on div "Add Slide" at bounding box center [732, 668] width 25 height 6
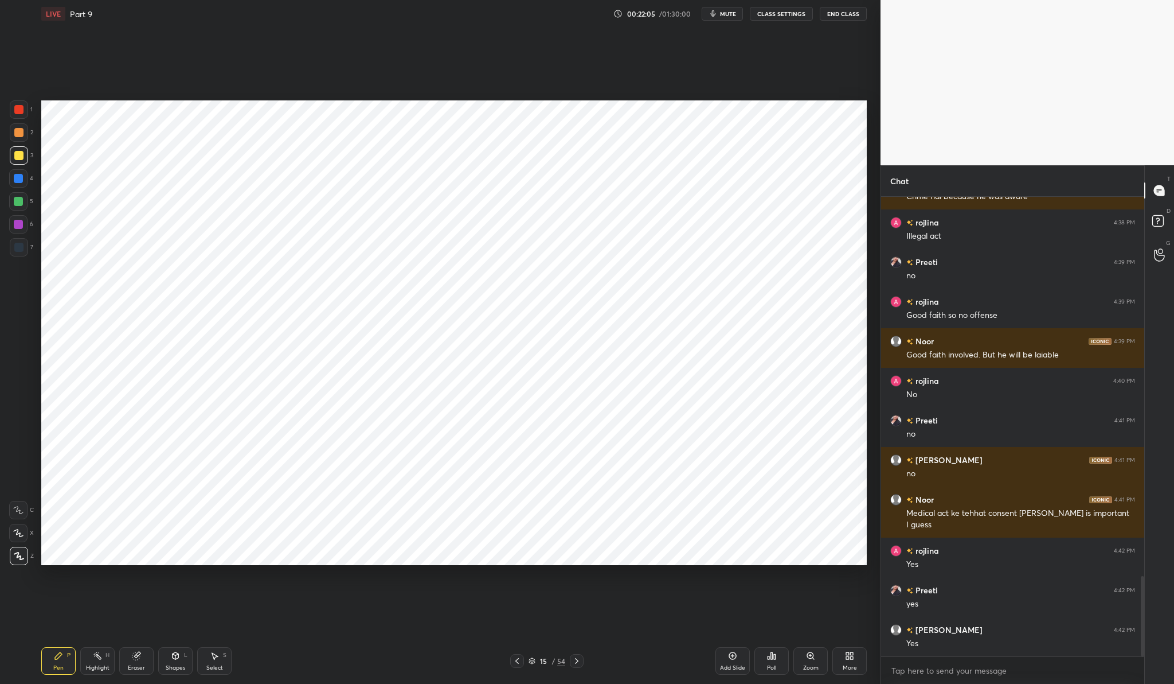
click at [19, 114] on div at bounding box center [19, 109] width 18 height 18
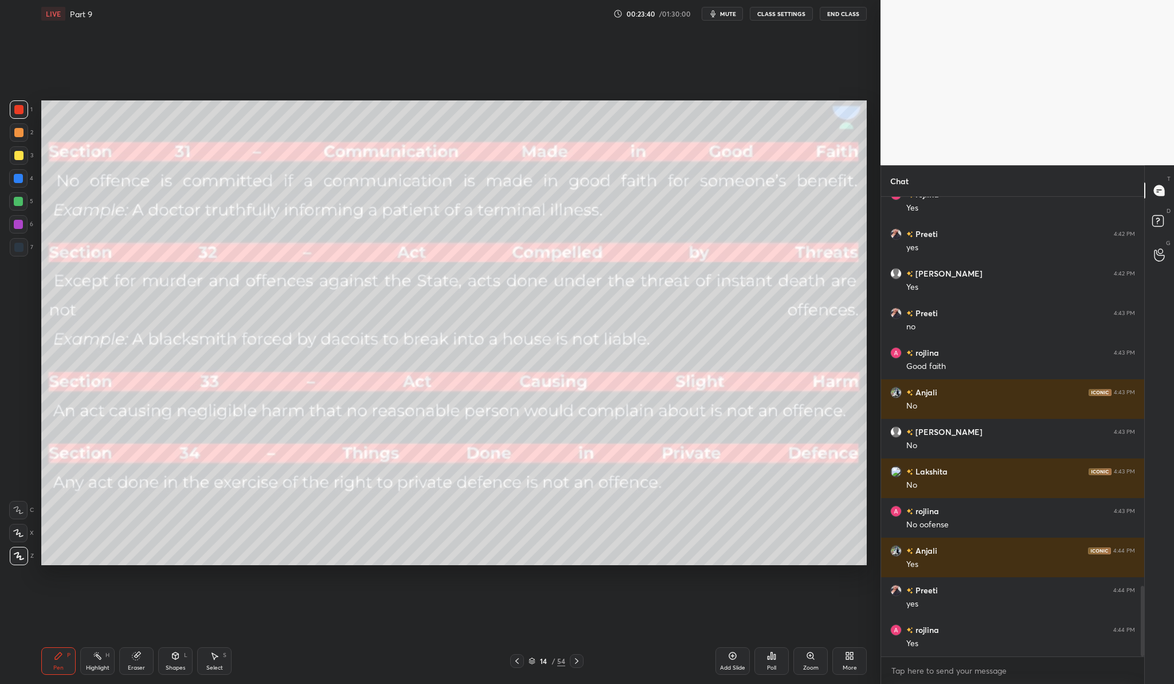
scroll to position [2565, 0]
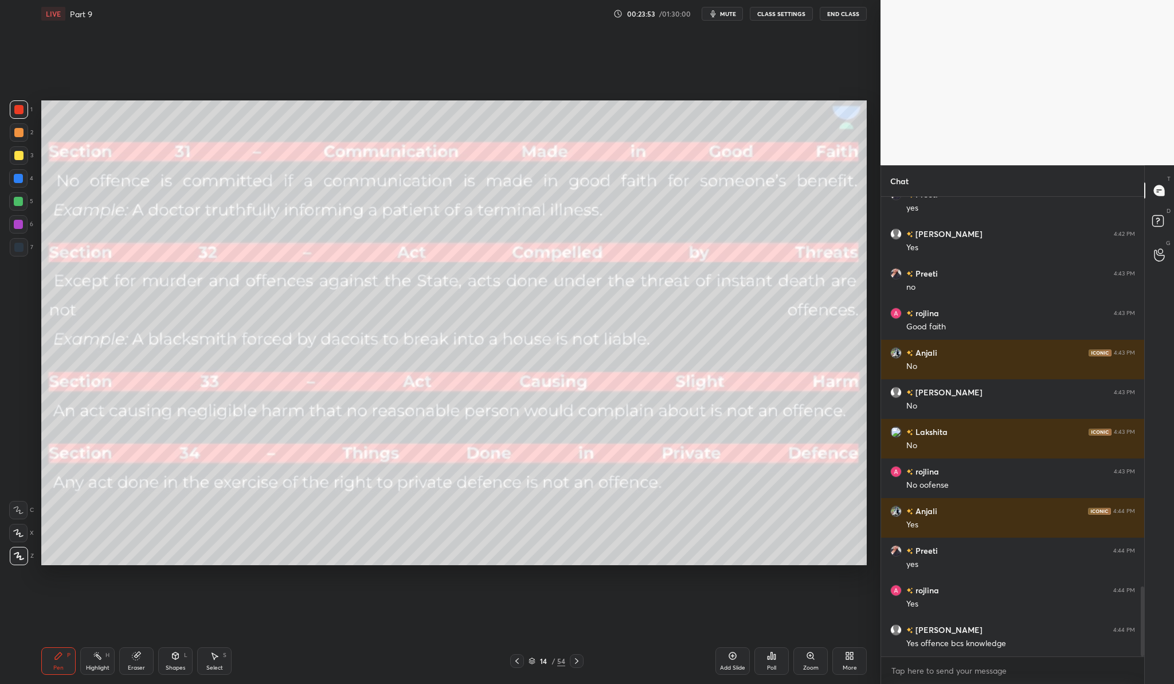
click at [743, 651] on div "Add Slide" at bounding box center [733, 661] width 34 height 28
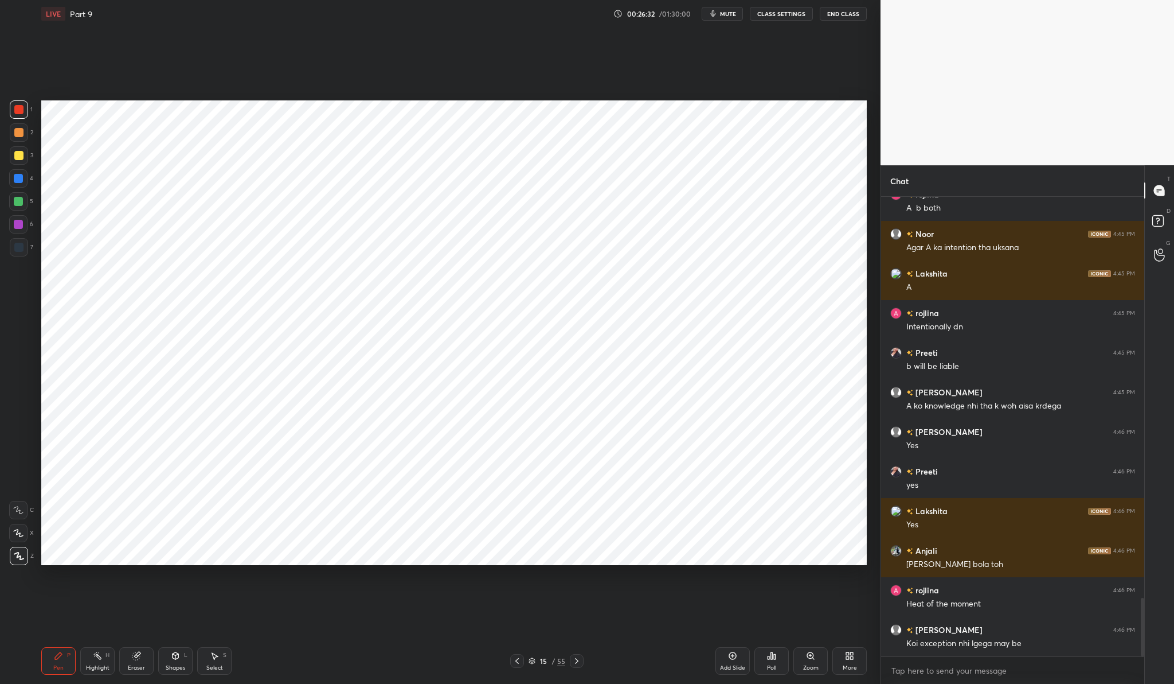
scroll to position [3158, 0]
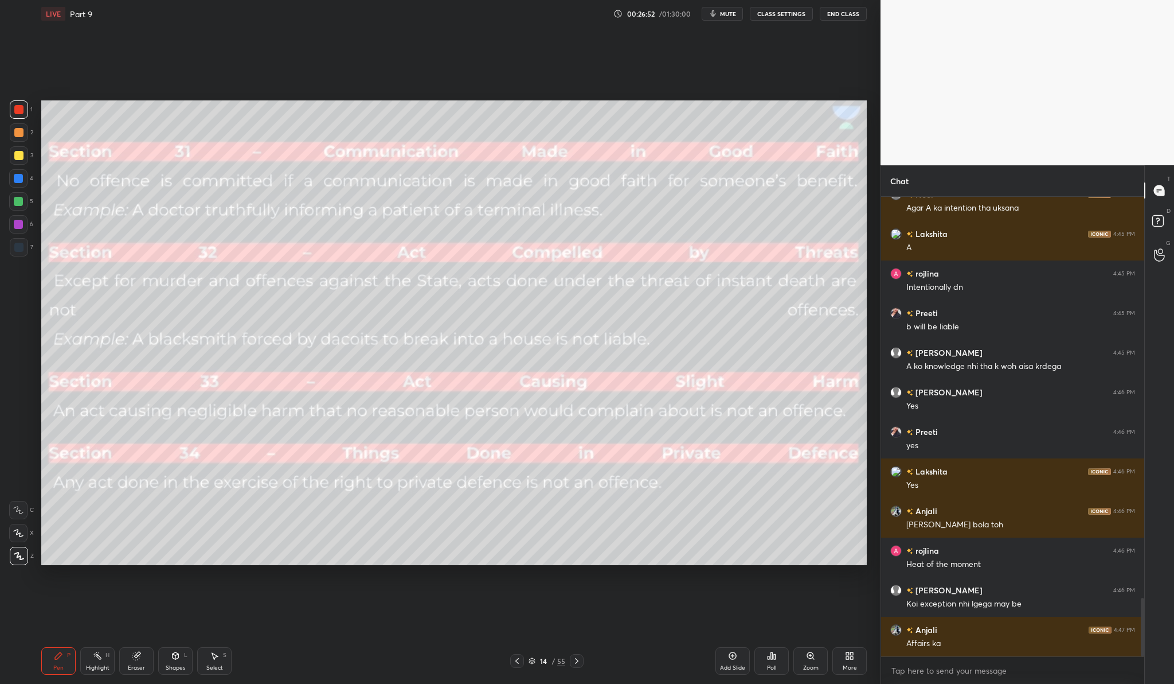
click at [19, 154] on div at bounding box center [18, 155] width 9 height 9
click at [737, 657] on div "Add Slide" at bounding box center [733, 661] width 34 height 28
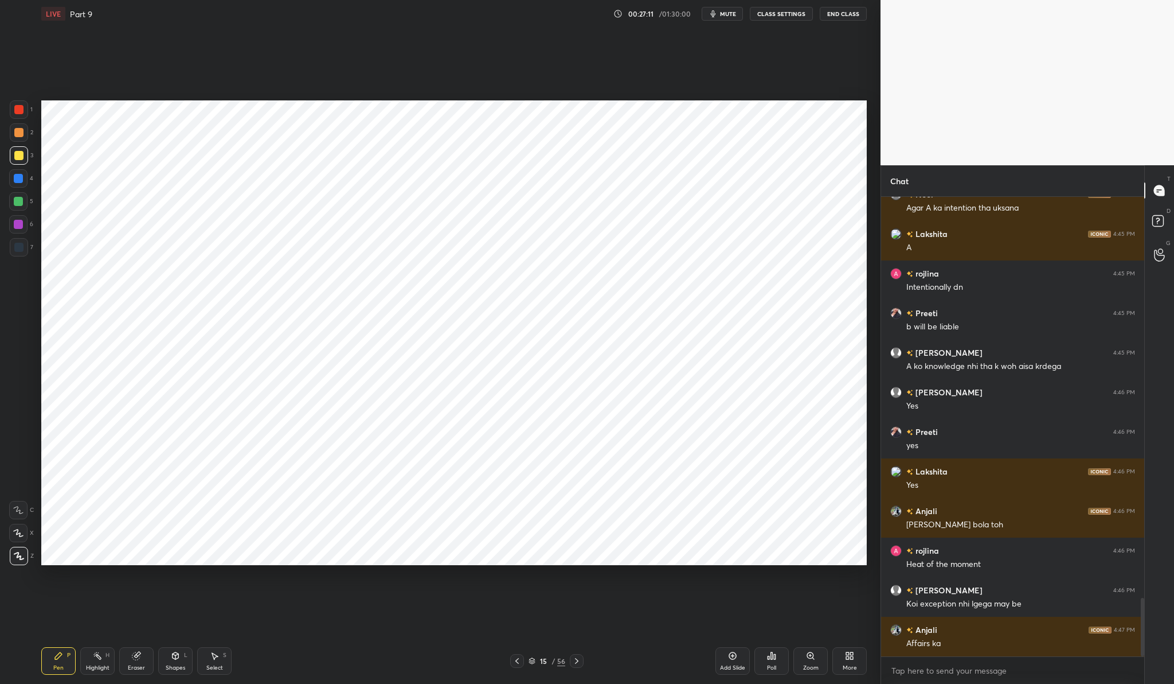
click at [20, 114] on div at bounding box center [19, 109] width 18 height 18
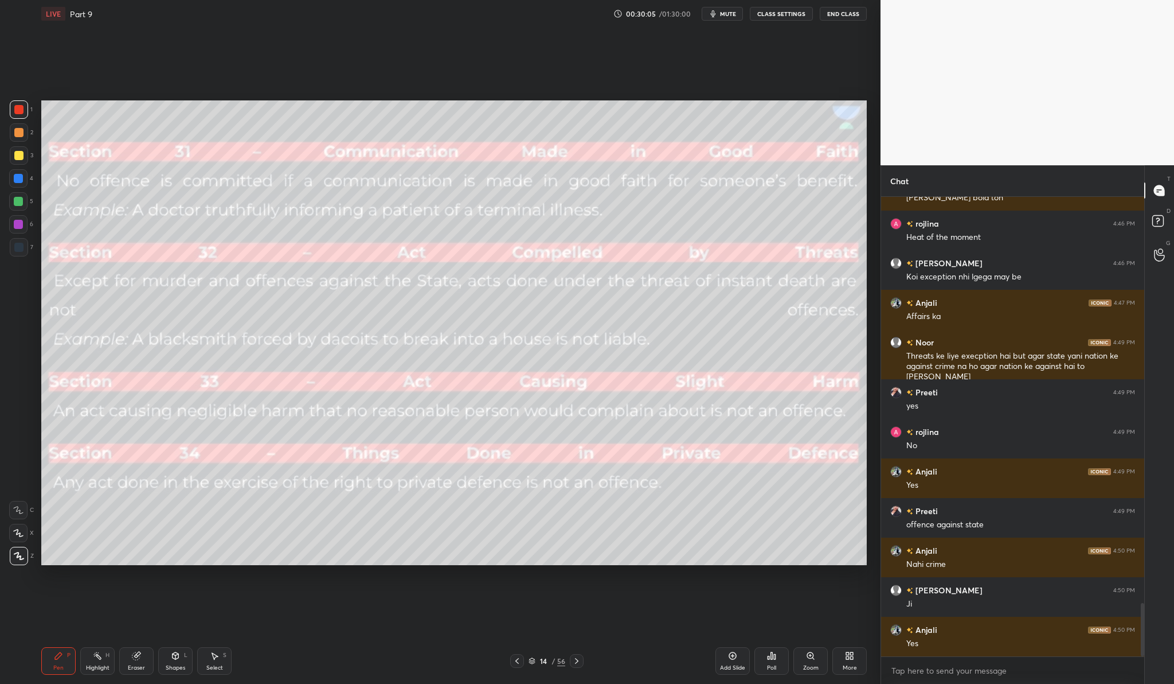
scroll to position [3525, 0]
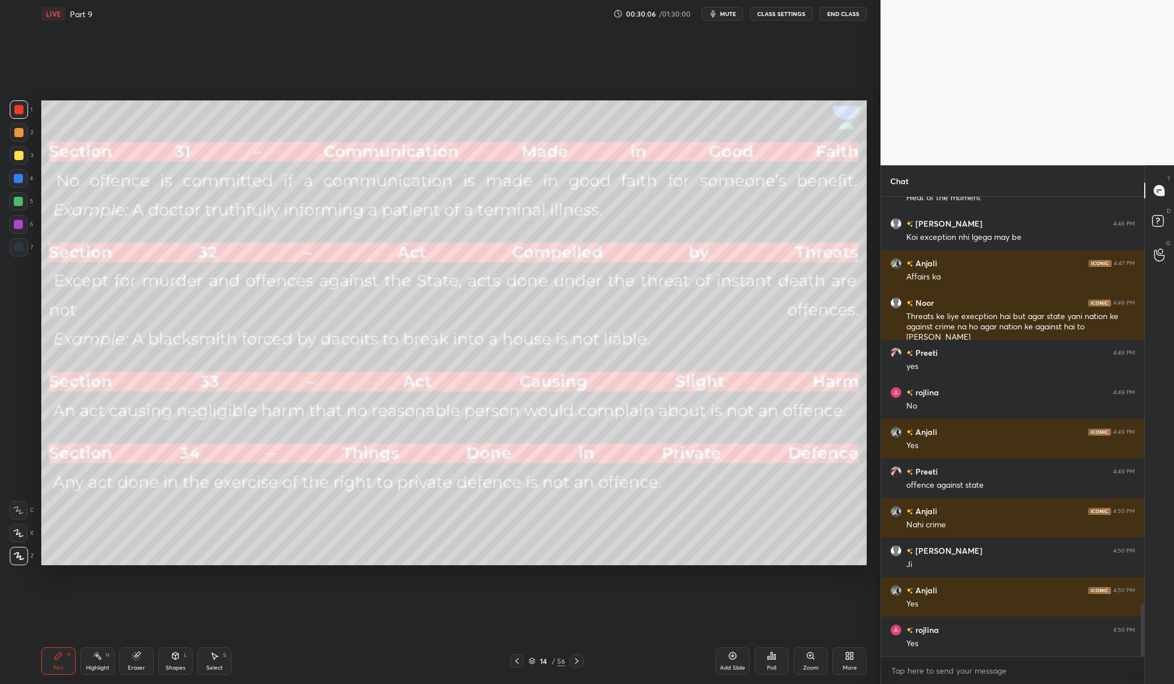
drag, startPoint x: 14, startPoint y: 158, endPoint x: 22, endPoint y: 153, distance: 9.9
click at [16, 158] on div at bounding box center [18, 155] width 9 height 9
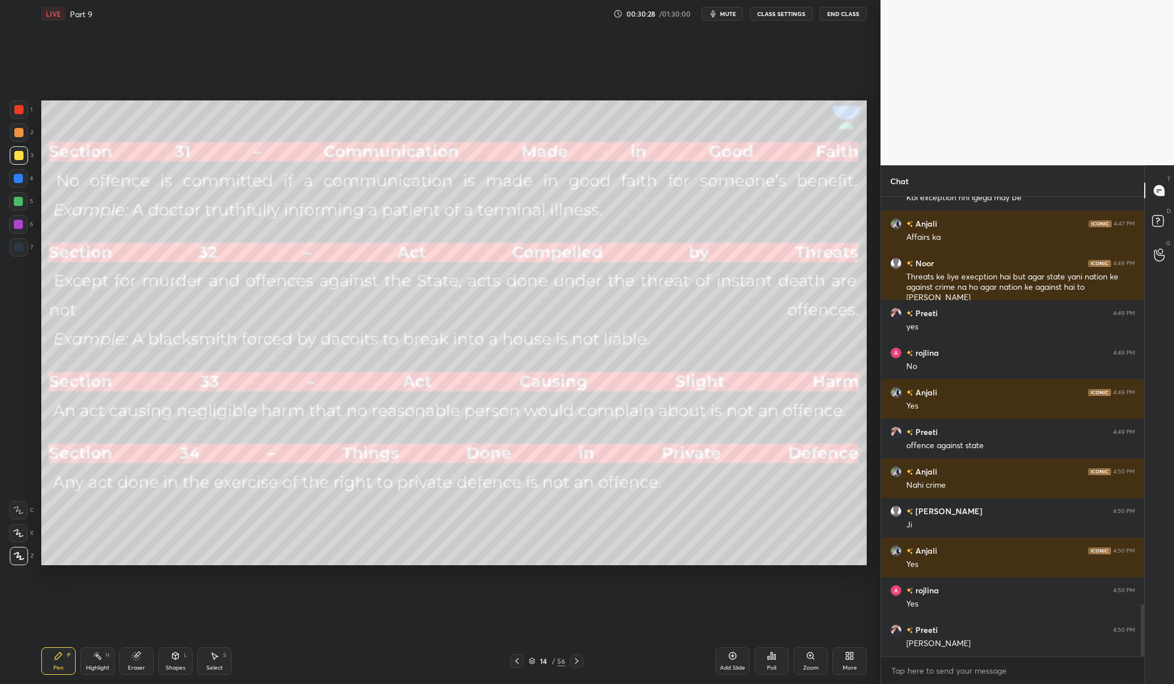
scroll to position [3604, 0]
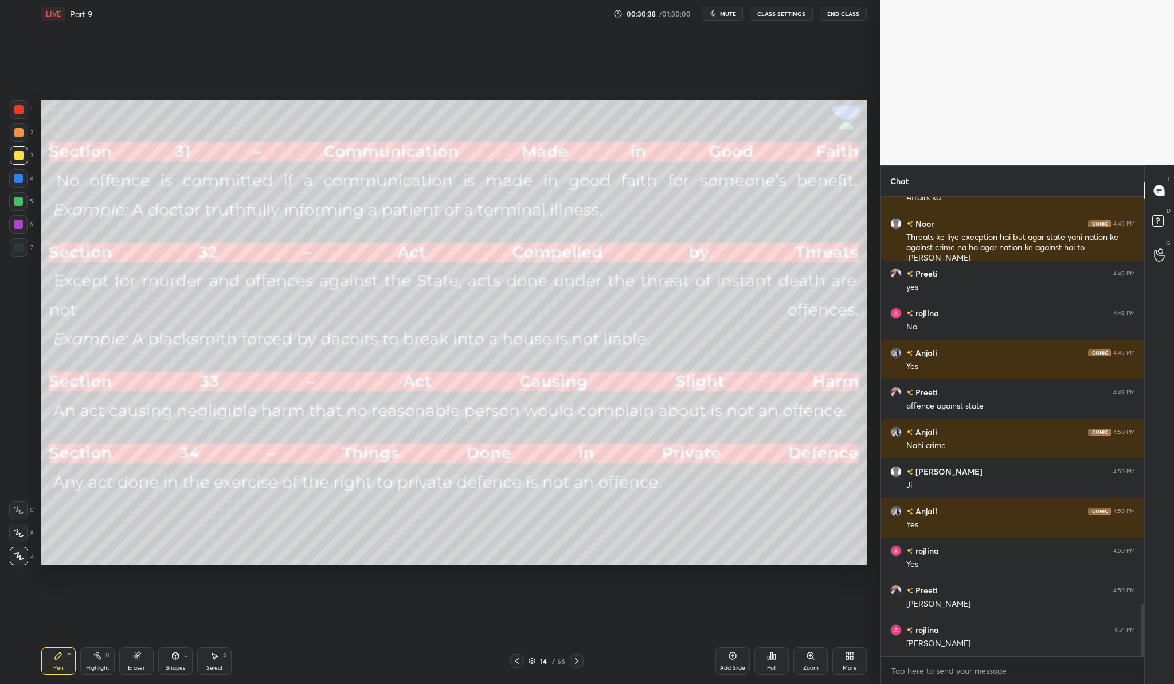
click at [748, 657] on div "Add Slide" at bounding box center [733, 661] width 34 height 28
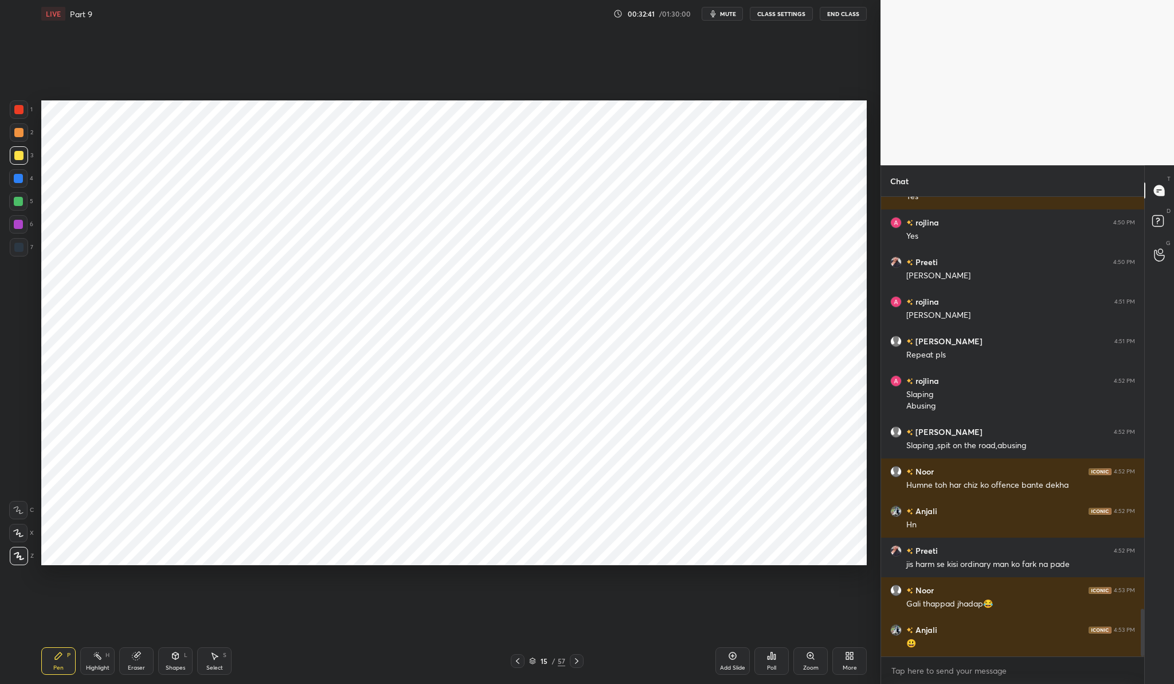
scroll to position [3971, 0]
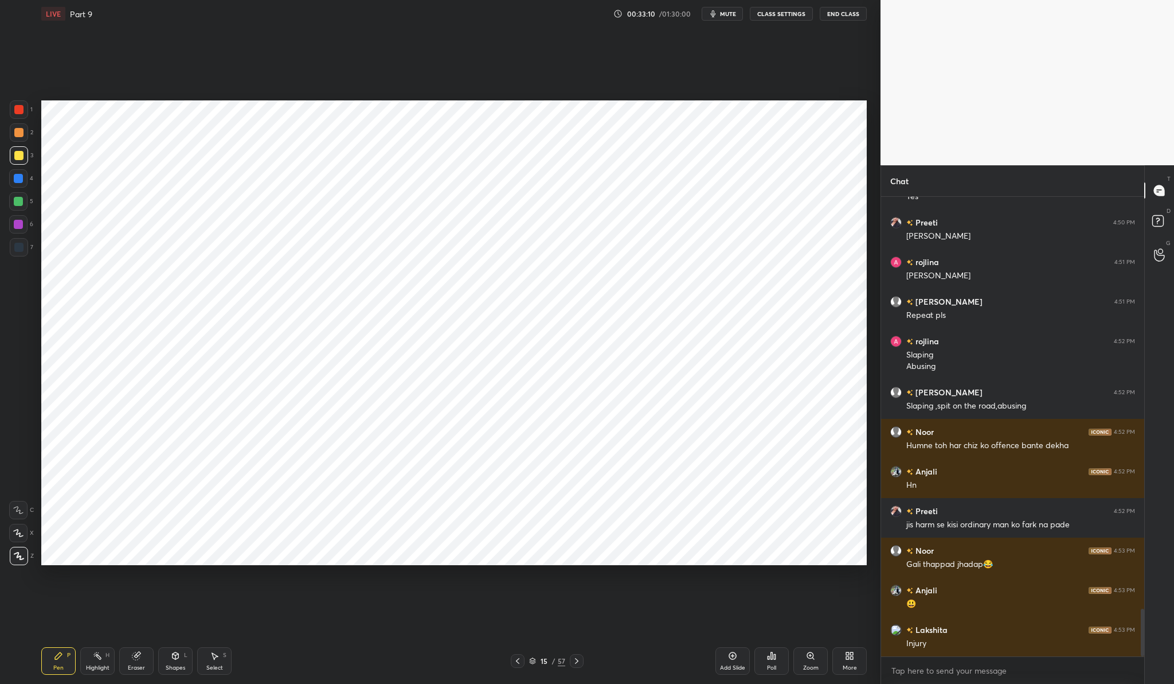
click at [17, 221] on div at bounding box center [18, 224] width 9 height 9
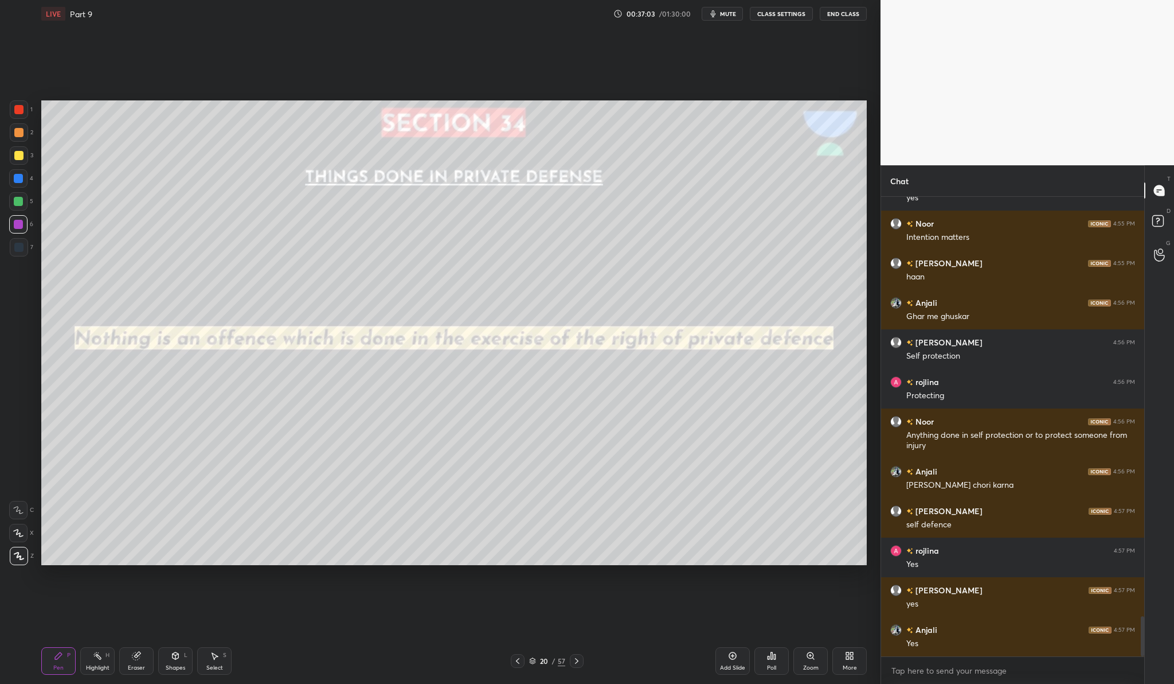
scroll to position [4852, 0]
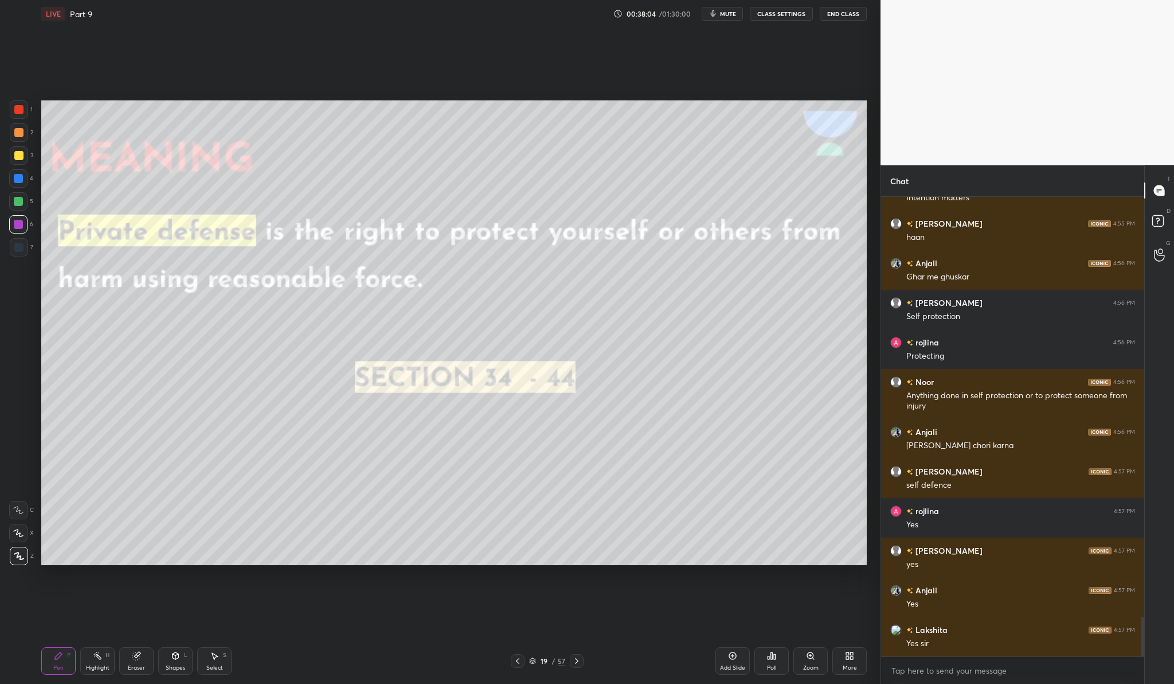
click at [721, 656] on div "Add Slide" at bounding box center [733, 661] width 34 height 28
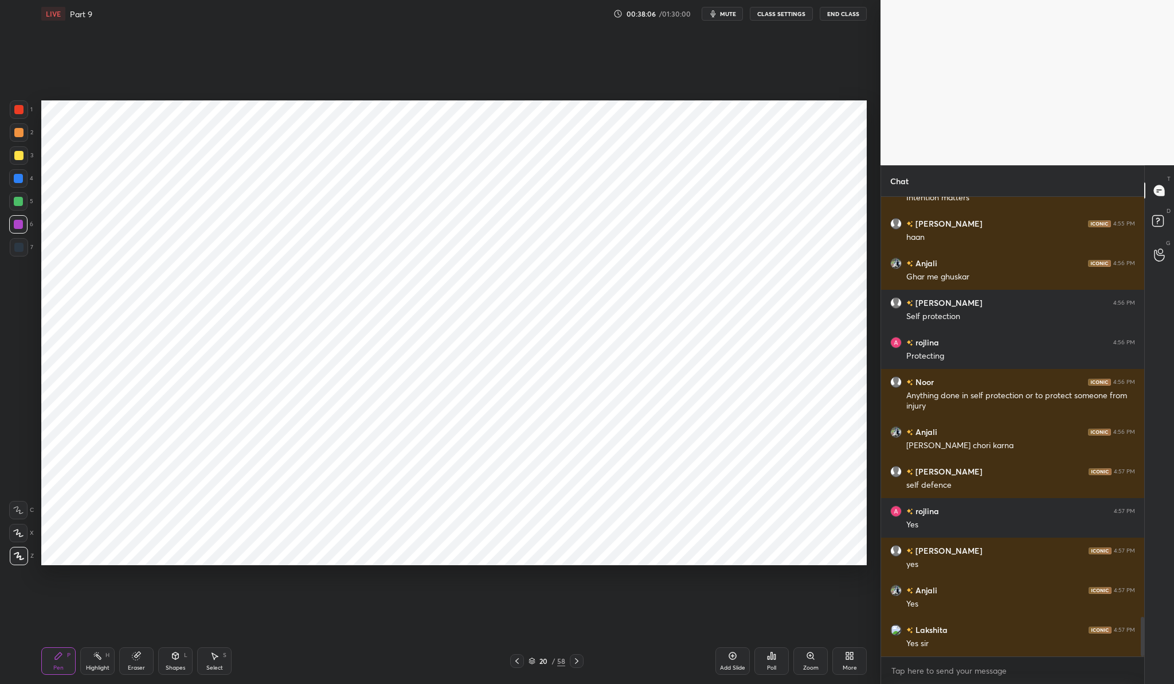
click at [32, 115] on div "1" at bounding box center [21, 109] width 23 height 18
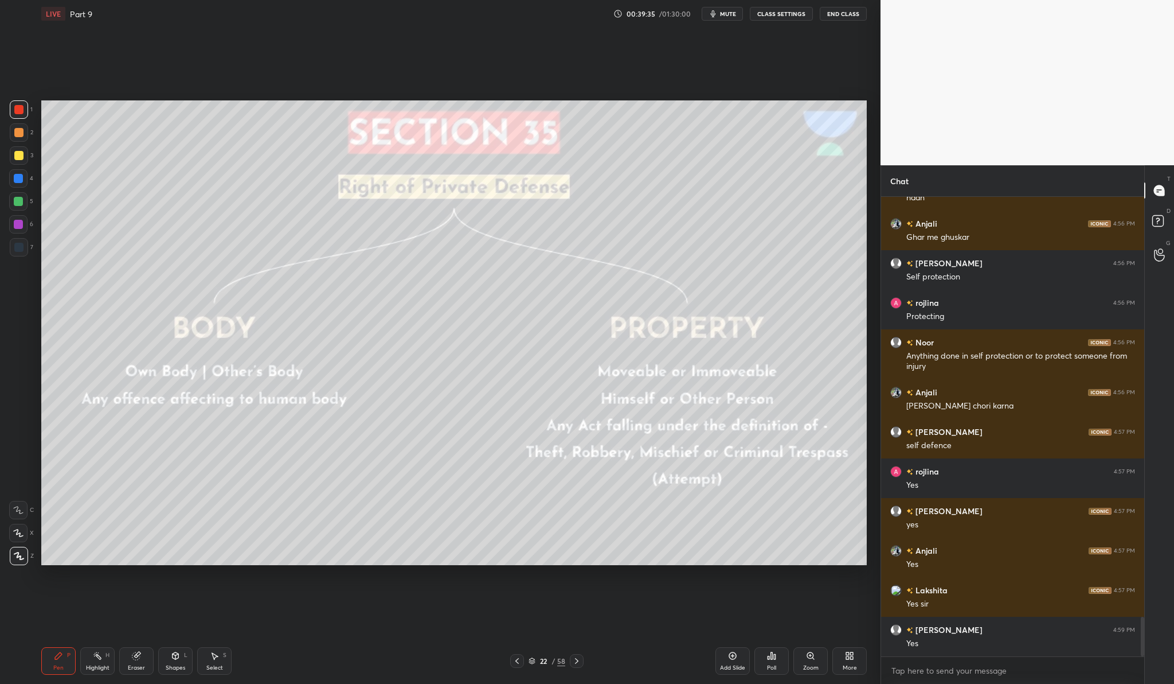
scroll to position [4931, 0]
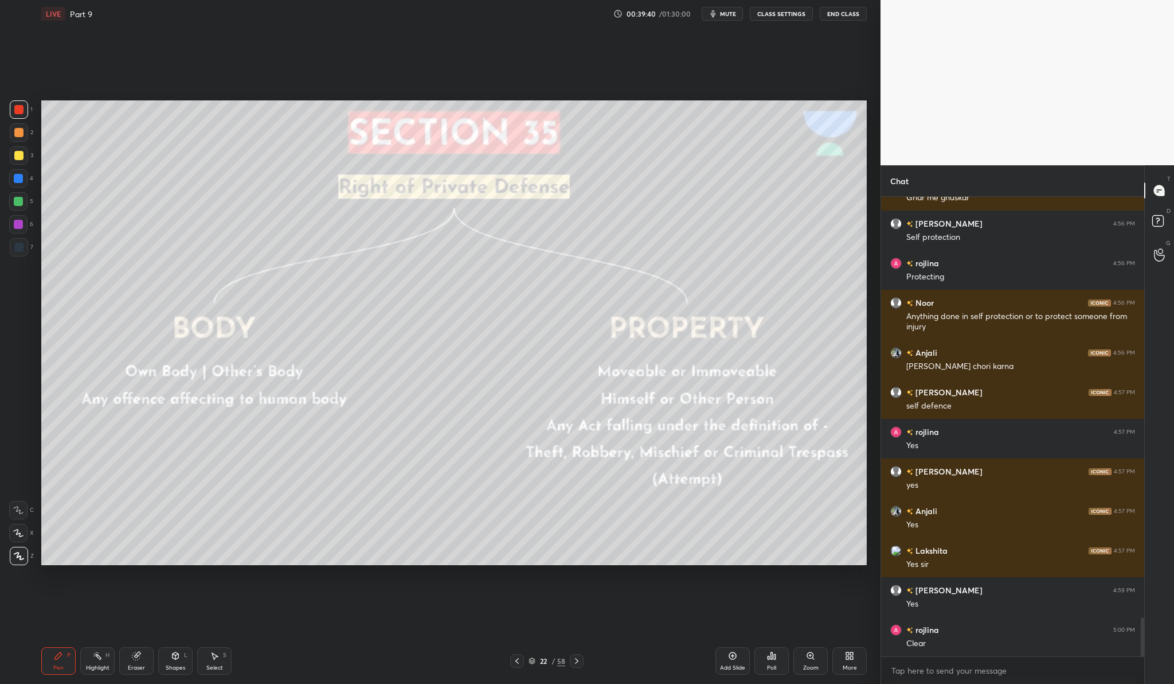
click at [723, 659] on div "Add Slide" at bounding box center [733, 661] width 34 height 28
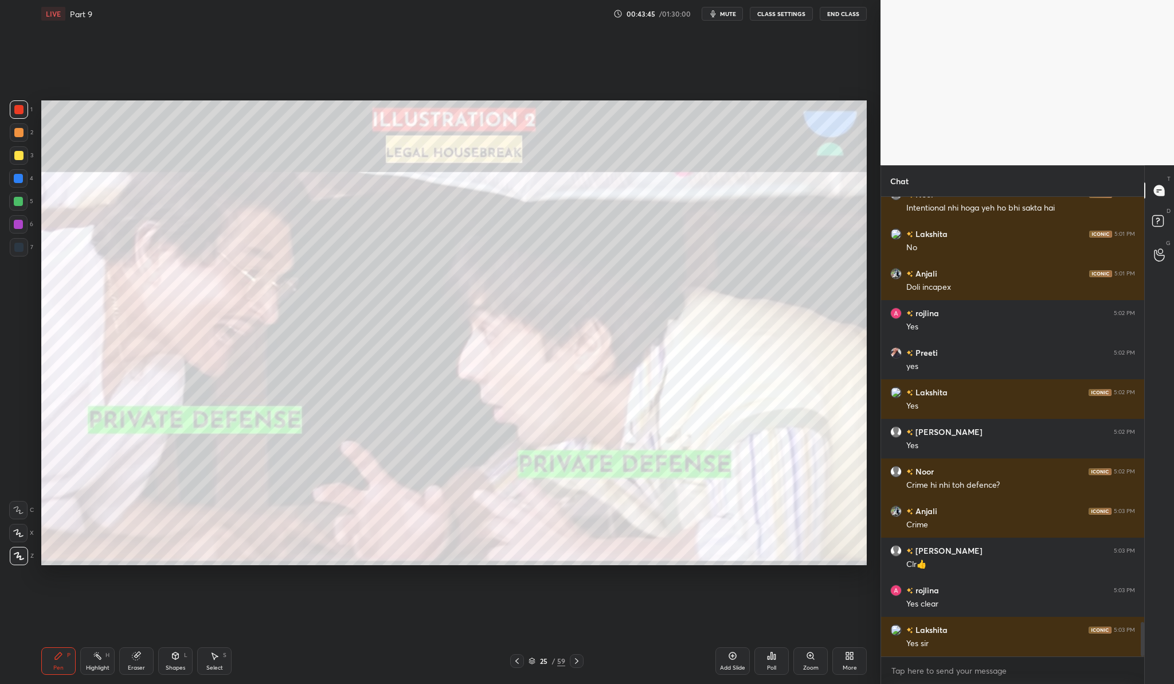
scroll to position [5762, 0]
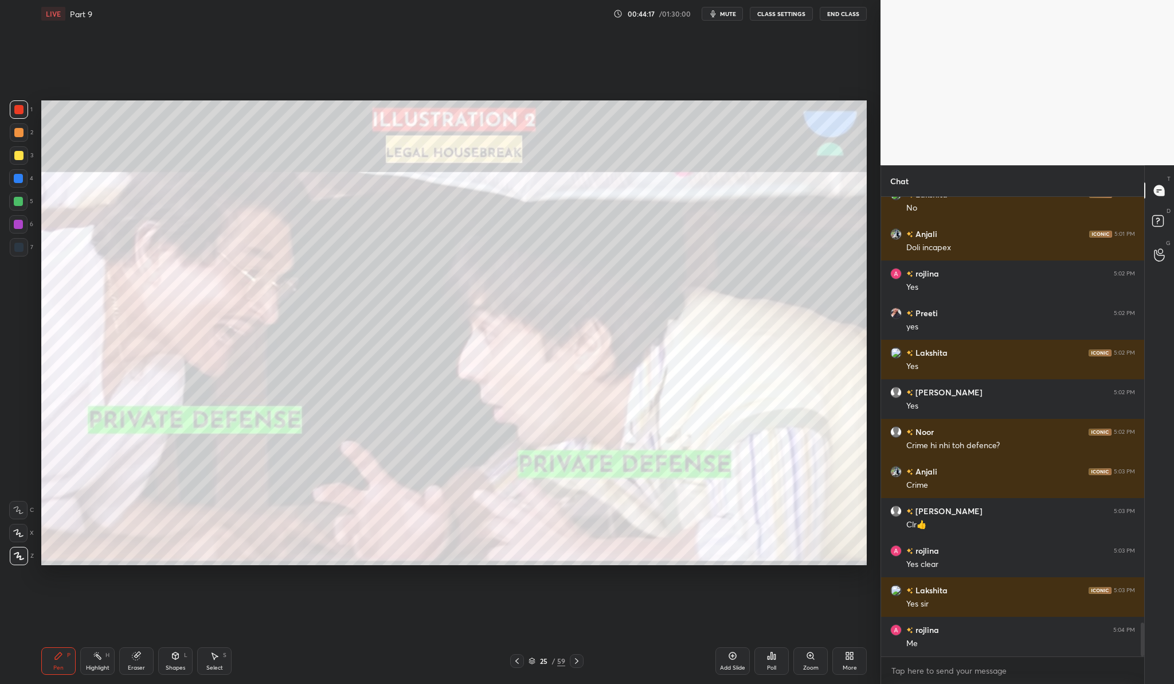
click at [724, 663] on div "Add Slide" at bounding box center [733, 661] width 34 height 28
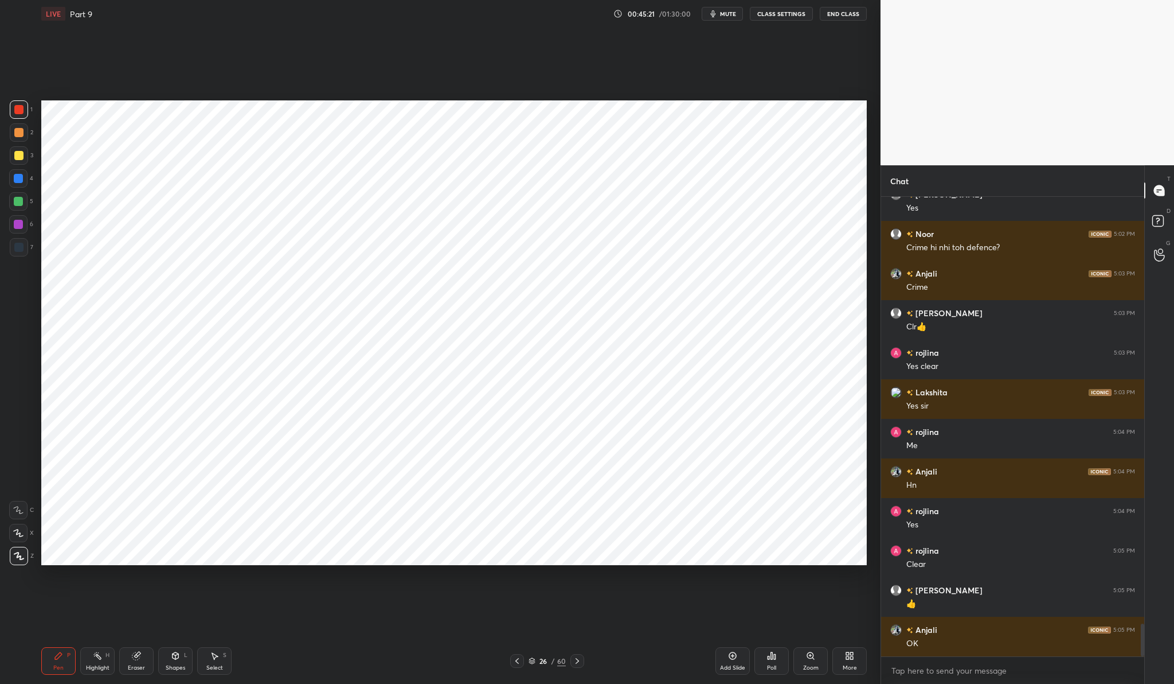
scroll to position [6000, 0]
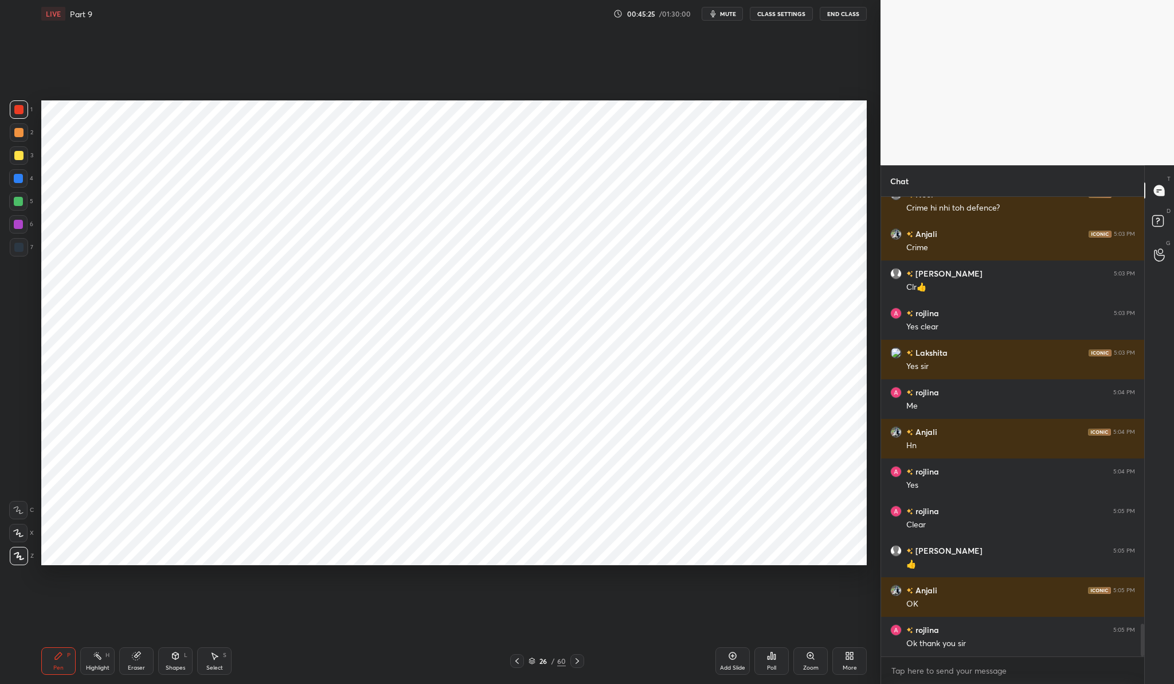
click at [846, 15] on button "End Class" at bounding box center [843, 14] width 47 height 14
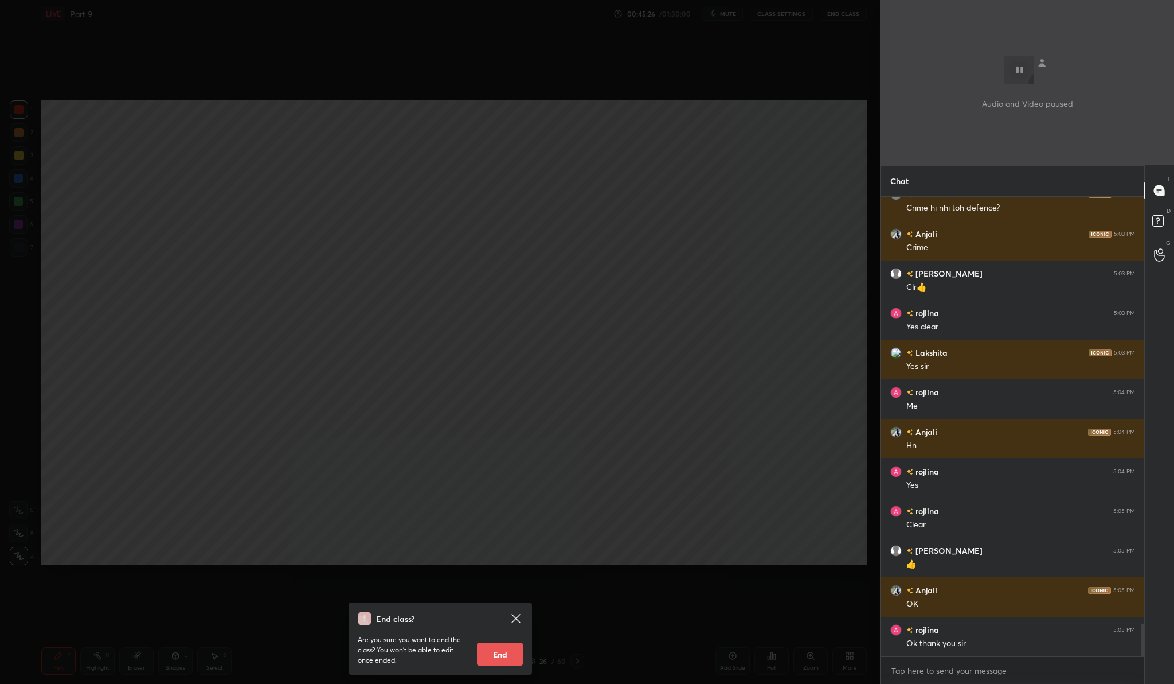
click at [495, 649] on button "End" at bounding box center [500, 653] width 46 height 23
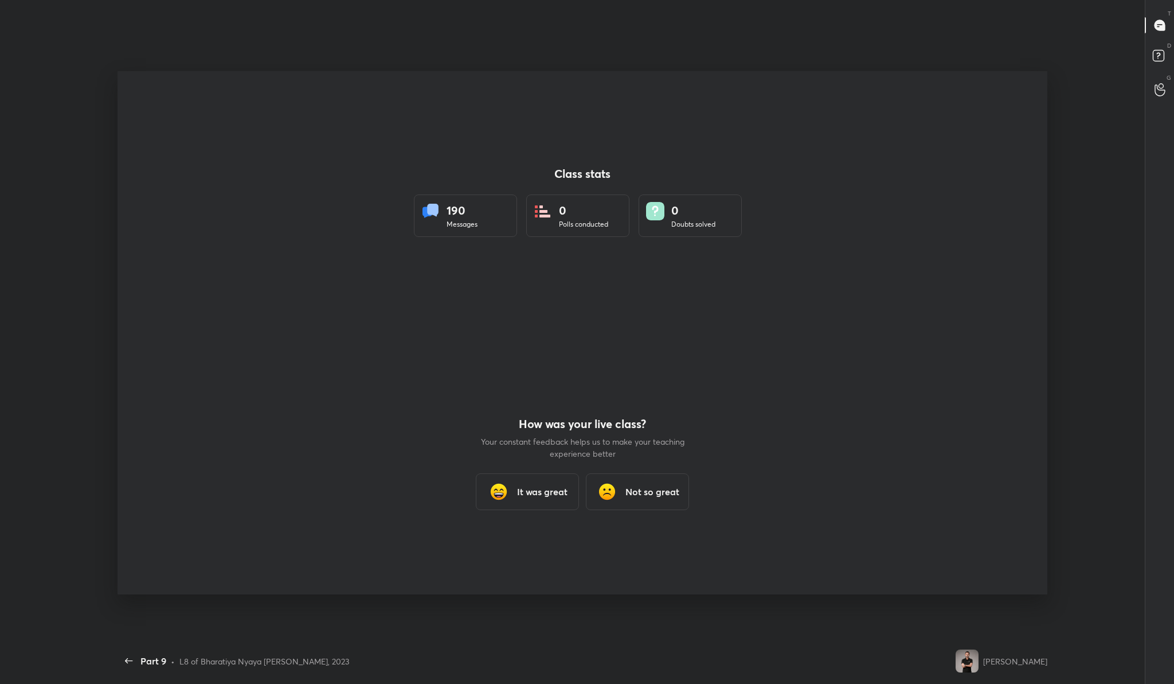
scroll to position [0, 0]
